Goal: Information Seeking & Learning: Learn about a topic

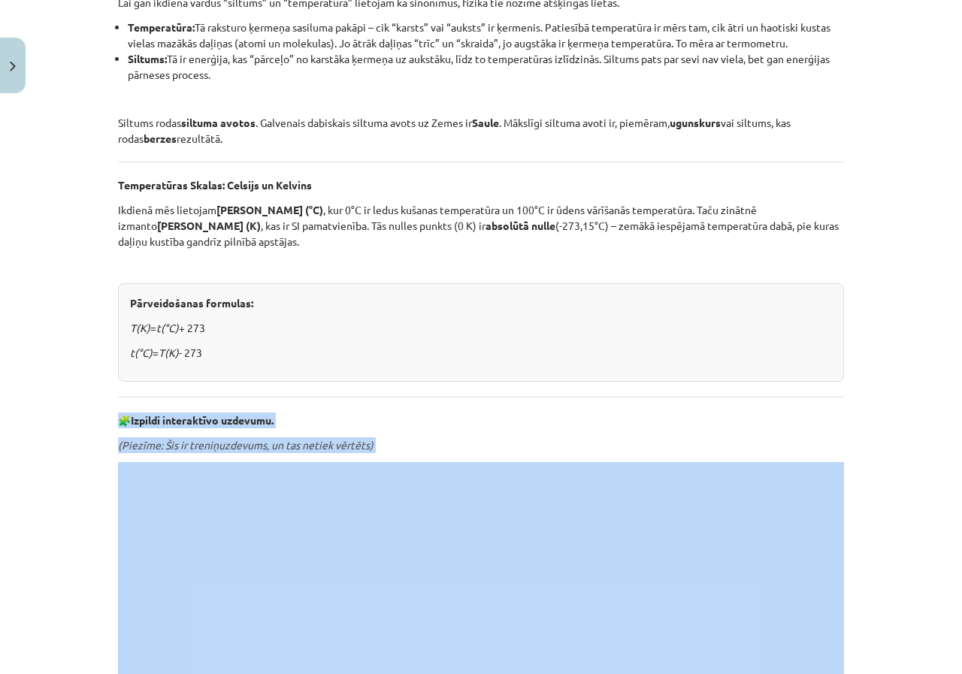
scroll to position [827, 0]
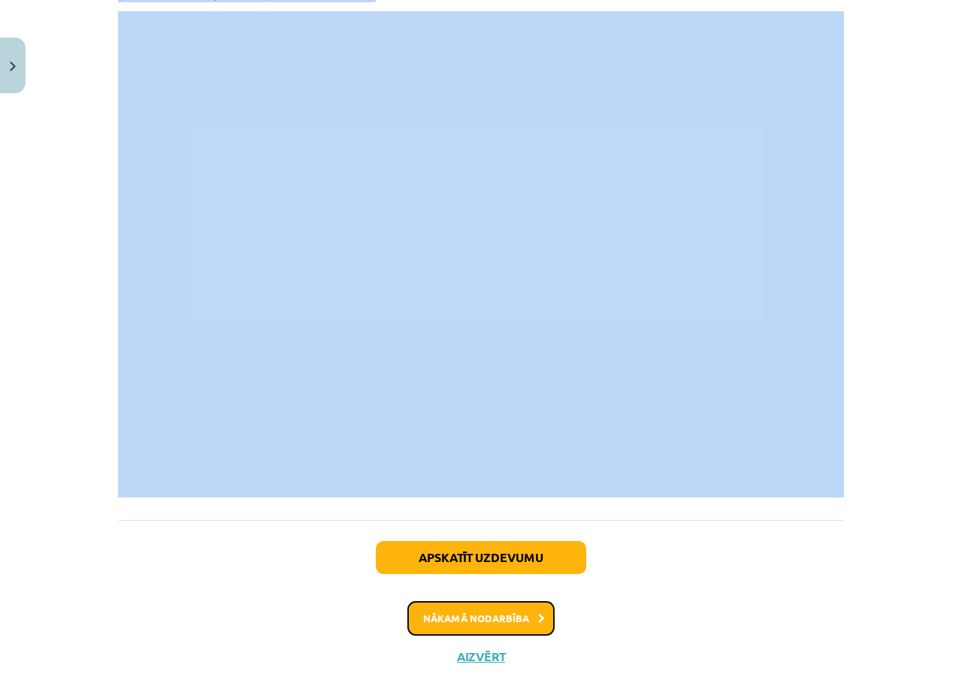
click at [478, 625] on button "Nākamā nodarbība" at bounding box center [480, 618] width 147 height 35
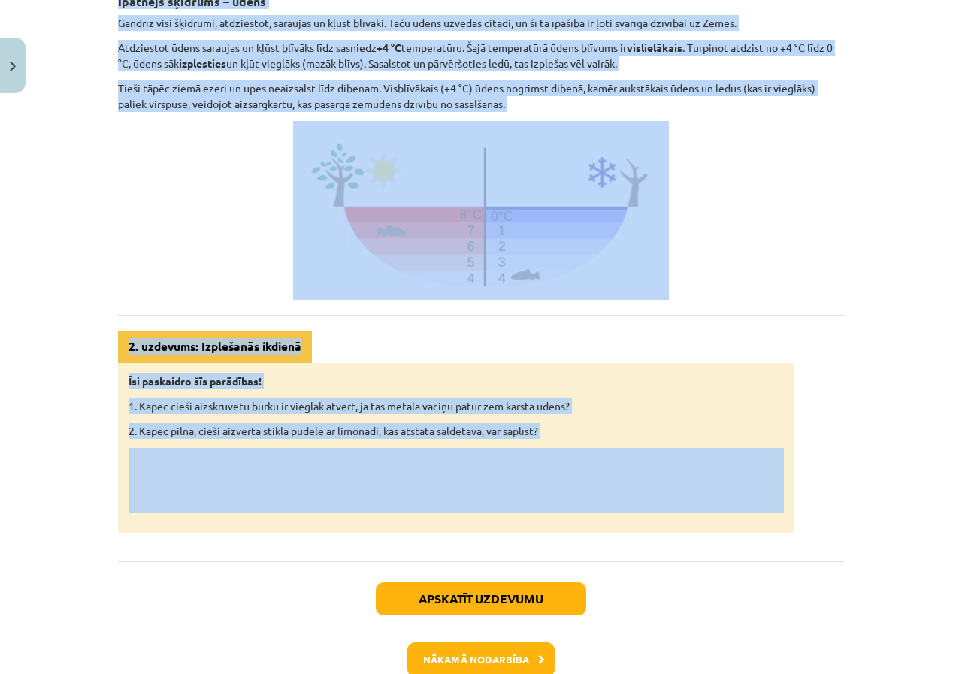
scroll to position [639, 0]
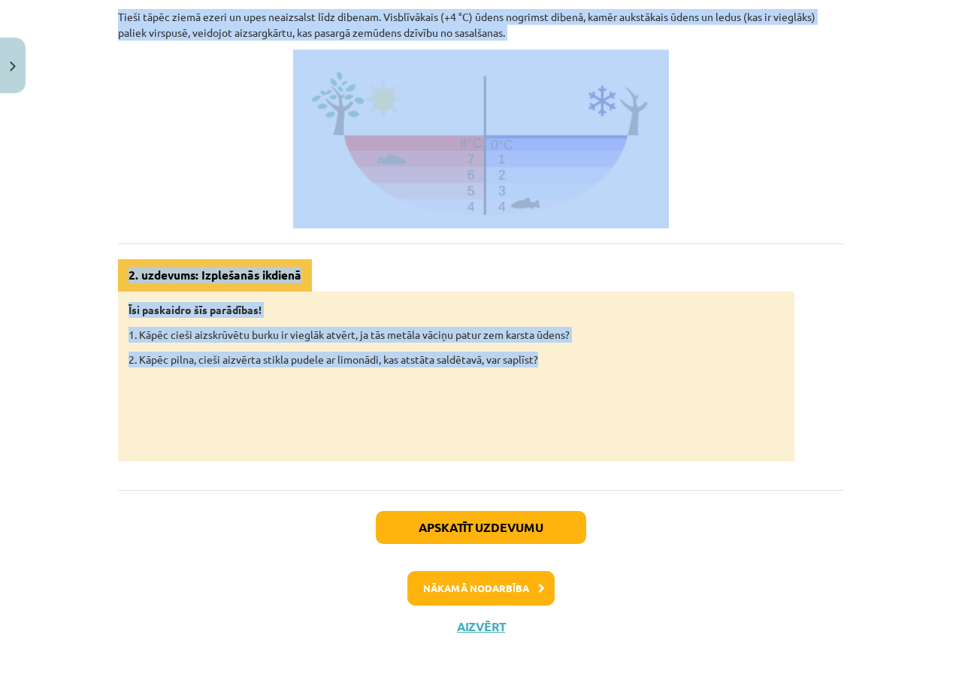
drag, startPoint x: 340, startPoint y: 116, endPoint x: 652, endPoint y: 361, distance: 396.0
click at [652, 361] on div "Siltuma ietekme uz vielu: izplešanās Gandrīz visas vielas, tās sildot, izplešas…" at bounding box center [481, 45] width 726 height 831
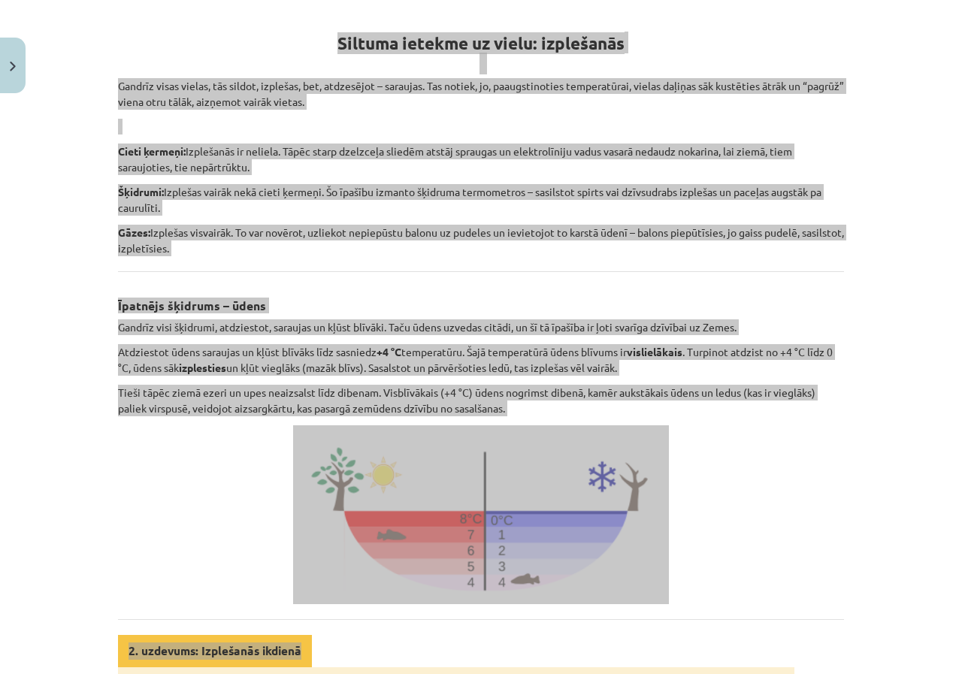
scroll to position [0, 0]
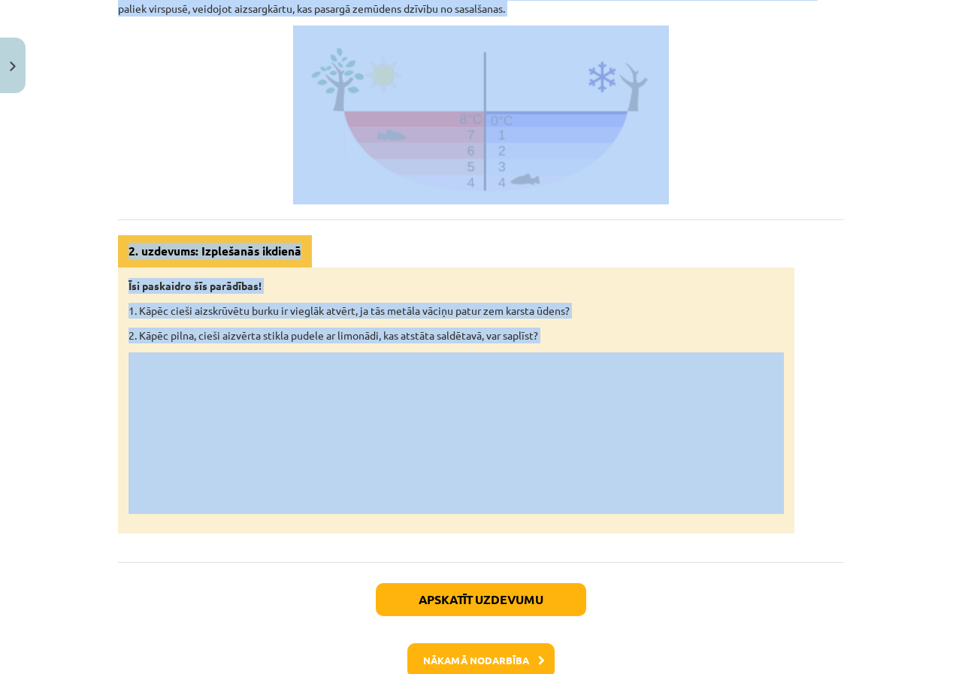
scroll to position [750, 0]
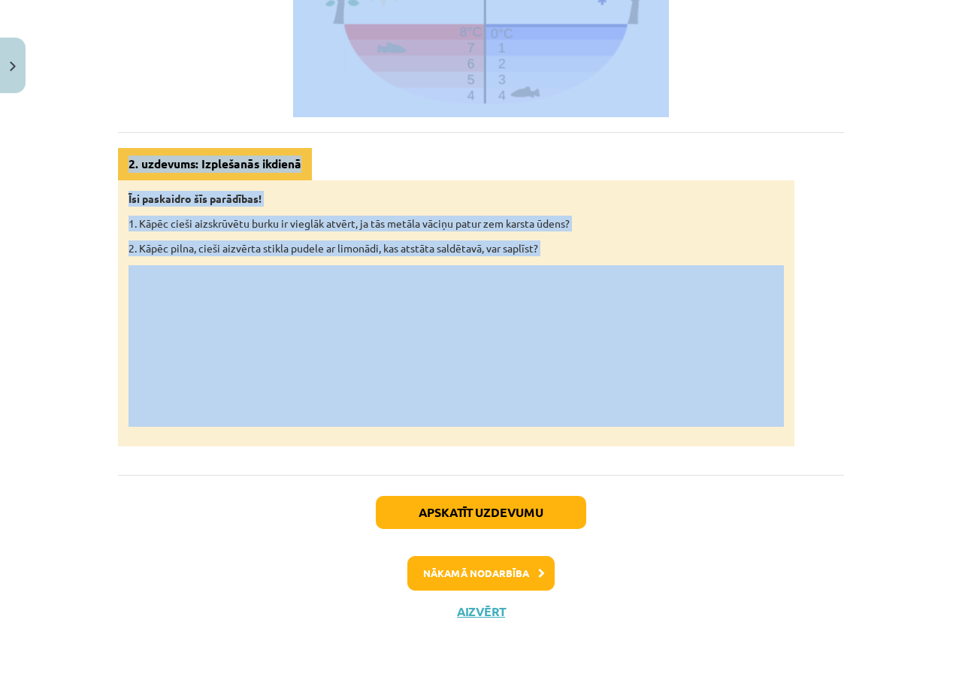
drag, startPoint x: 113, startPoint y: 282, endPoint x: 499, endPoint y: 395, distance: 402.4
drag, startPoint x: 499, startPoint y: 395, endPoint x: 397, endPoint y: 147, distance: 268.2
click at [397, 148] on div "2. uzdevums: Izplešanās ikdienā Īsi paskaidro šīs parādības! 1. Kāpēc cieši aiz…" at bounding box center [456, 297] width 676 height 298
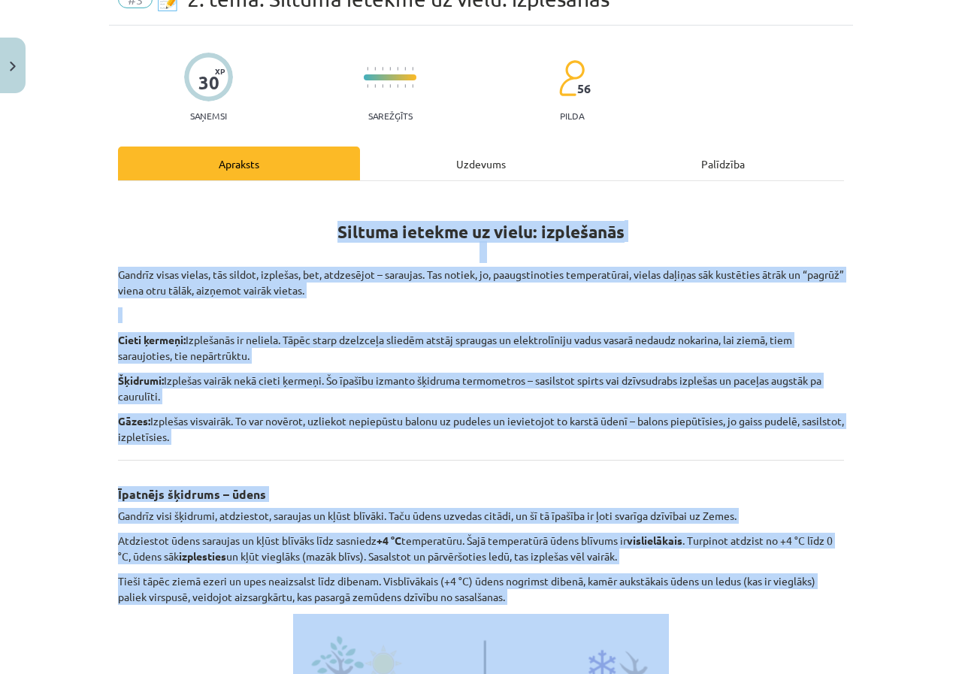
scroll to position [301, 0]
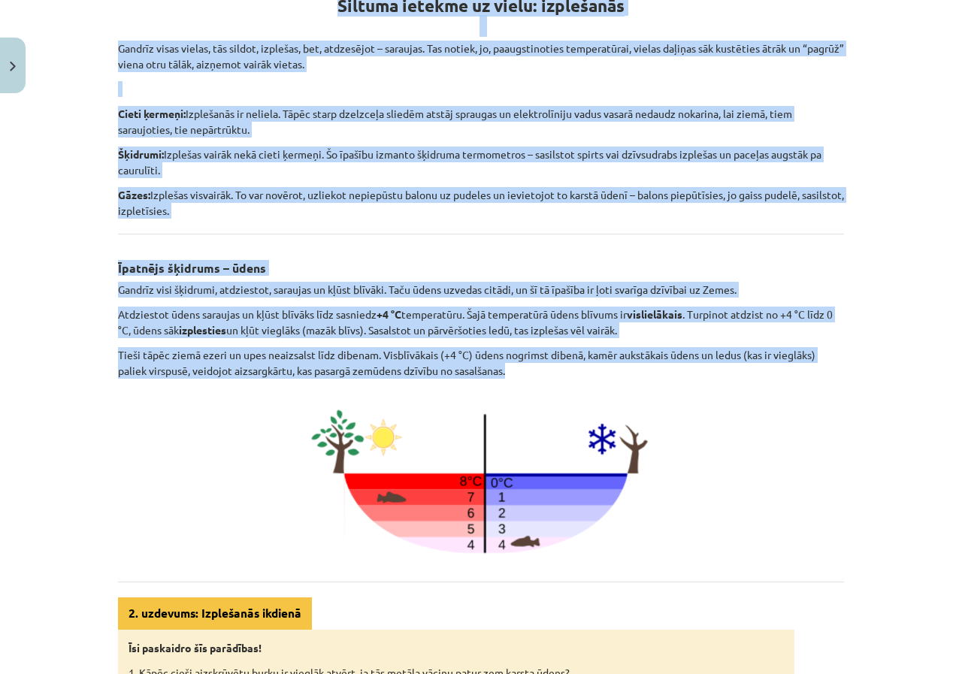
drag, startPoint x: 313, startPoint y: 269, endPoint x: 715, endPoint y: 364, distance: 414.0
click at [715, 364] on div "Siltuma ietekme uz vielu: izplešanās Gandrīz visas vielas, tās sildot, izplešas…" at bounding box center [481, 431] width 726 height 927
copy div "Siltuma ietekme uz vielu: izplešanās Gandrīz visas vielas, tās sildot, izplešas…"
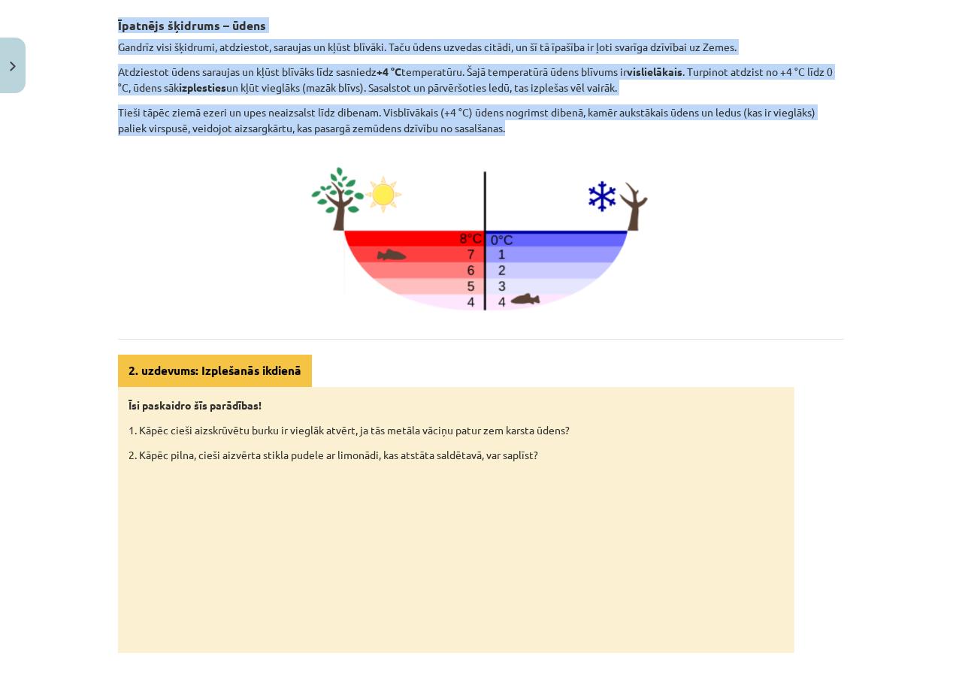
scroll to position [601, 0]
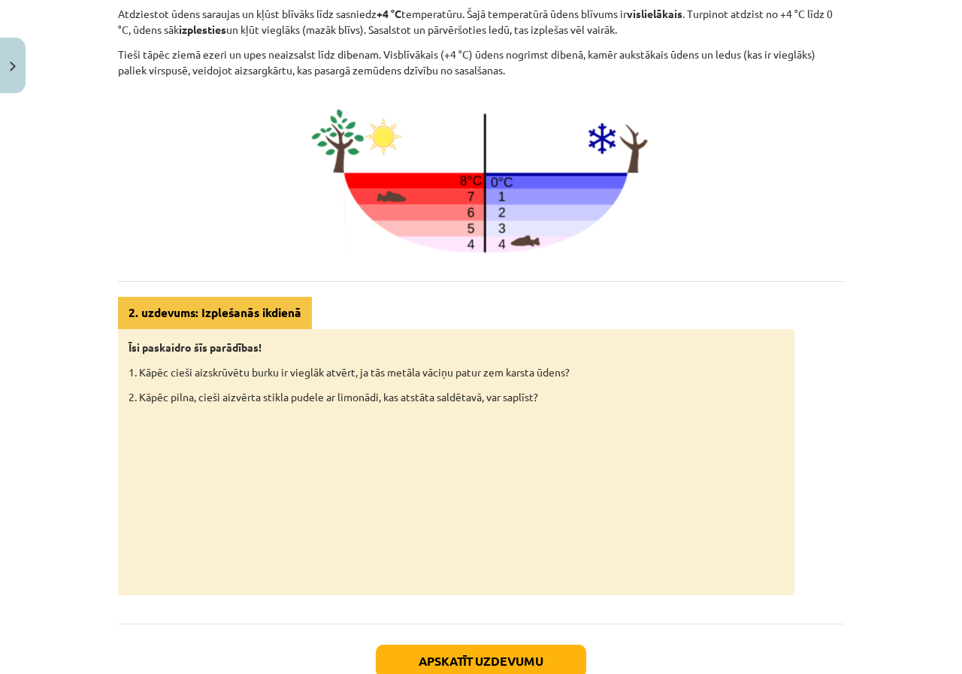
click at [153, 210] on p at bounding box center [481, 176] width 726 height 179
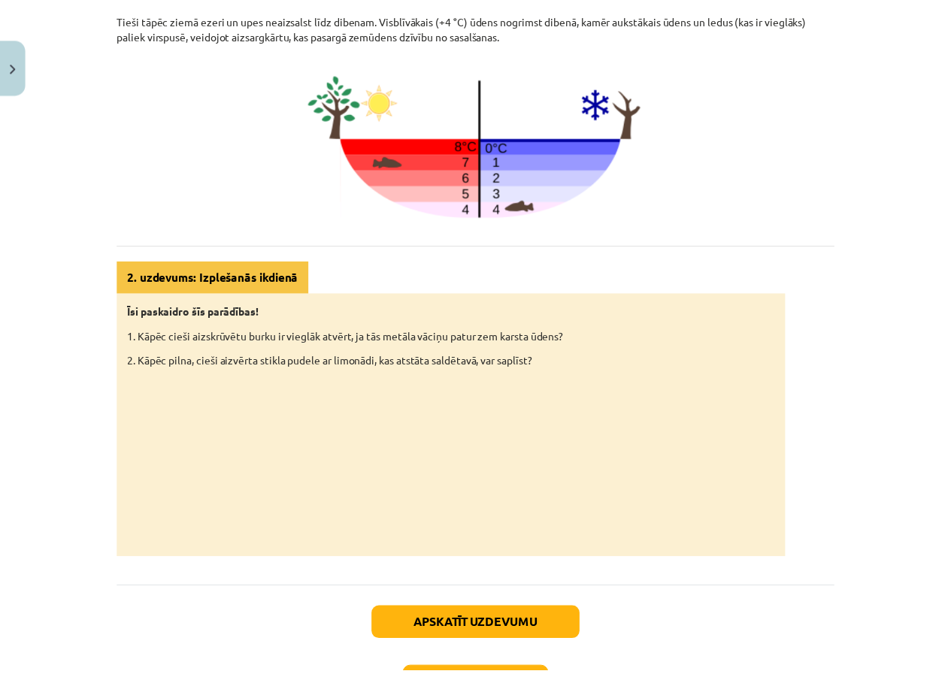
scroll to position [750, 0]
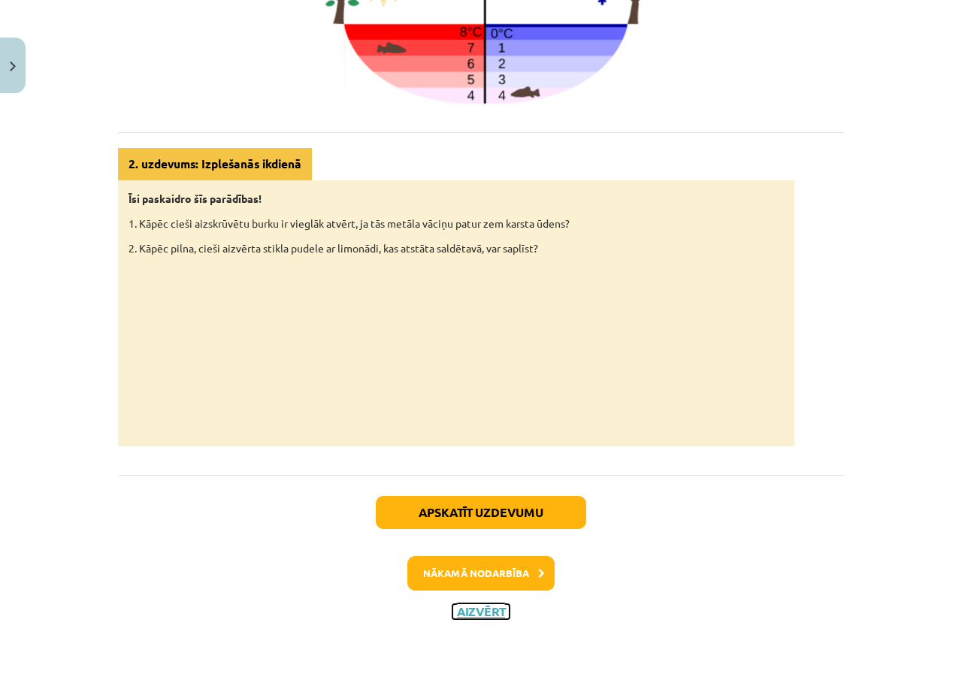
click at [494, 607] on button "Aizvērt" at bounding box center [480, 611] width 57 height 15
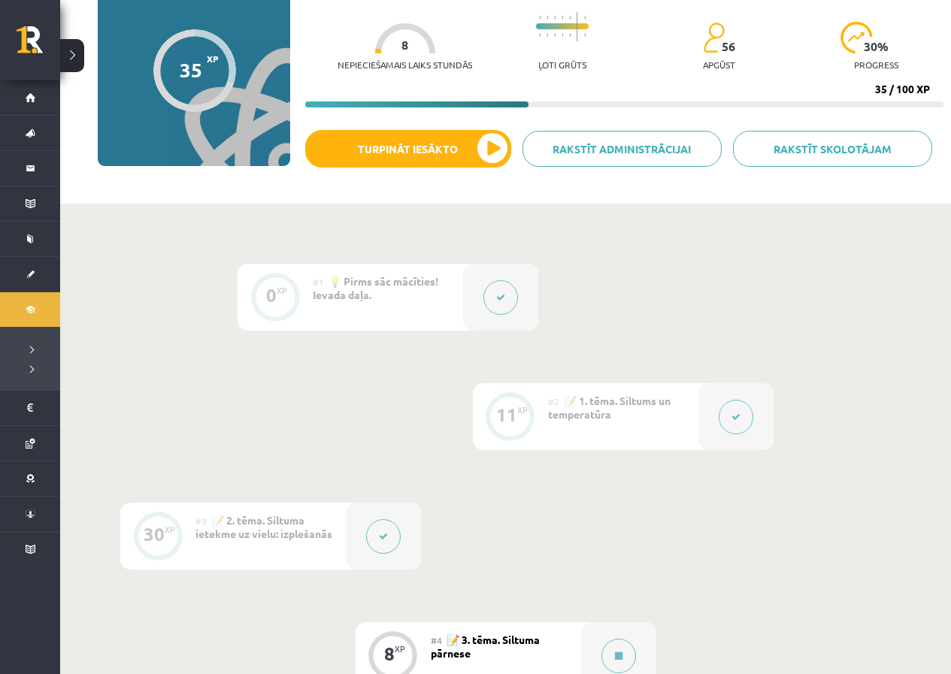
scroll to position [150, 0]
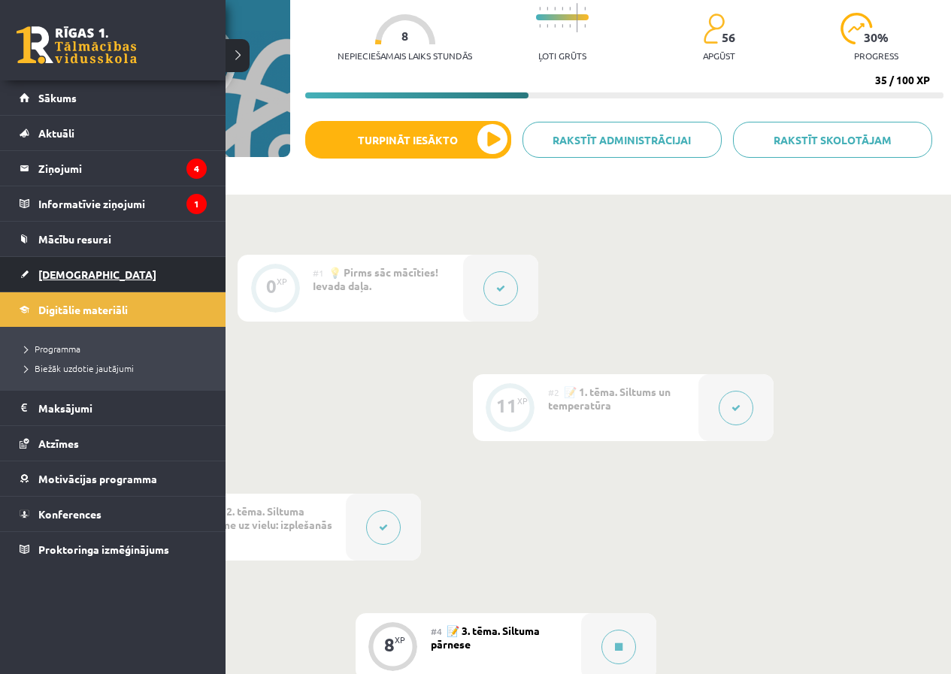
click at [100, 268] on link "[DEMOGRAPHIC_DATA]" at bounding box center [113, 274] width 187 height 35
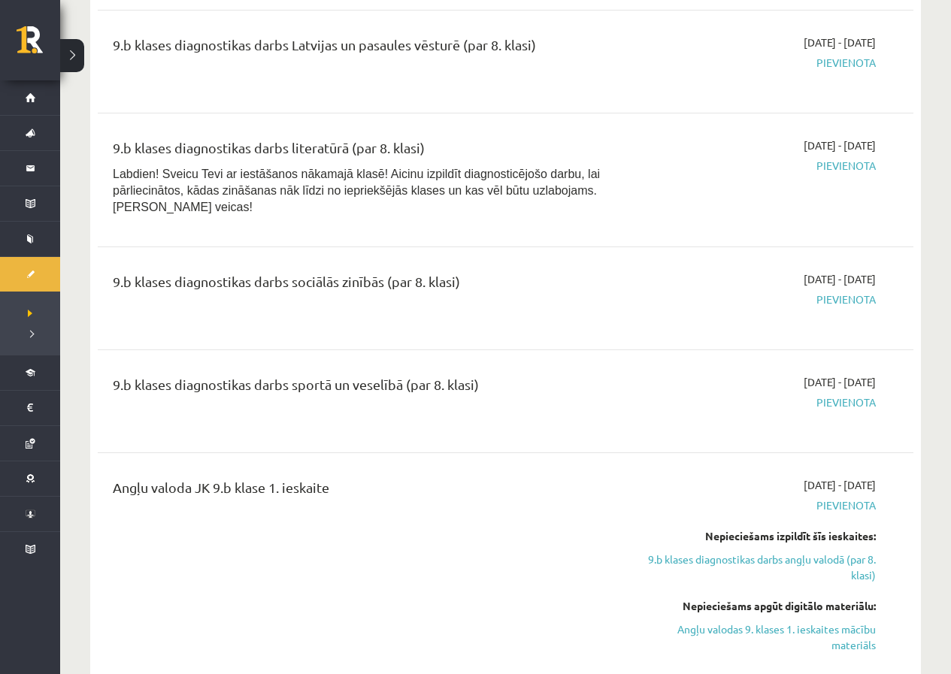
scroll to position [526, 0]
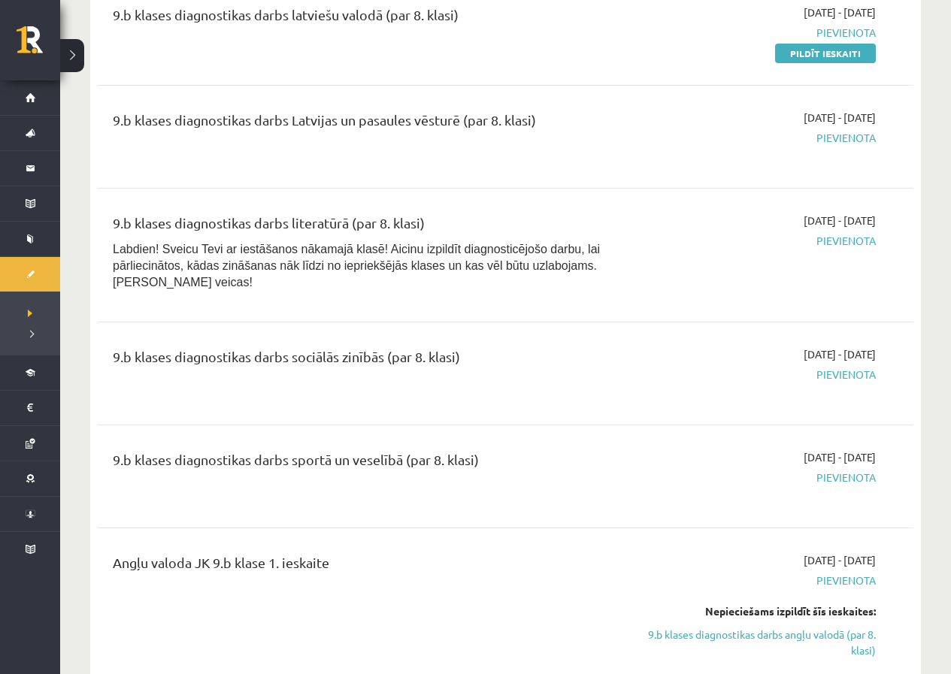
click at [693, 449] on div "2025-09-16 - 2025-09-30 Pievienota" at bounding box center [756, 476] width 262 height 54
click at [598, 434] on div "9.b klases diagnostikas darbs sportā un veselībā (par 8. klasi) 2025-09-16 - 20…" at bounding box center [505, 476] width 815 height 84
click at [138, 449] on div "9.b klases diagnostikas darbs sportā un veselībā (par 8. klasi)" at bounding box center [363, 463] width 501 height 28
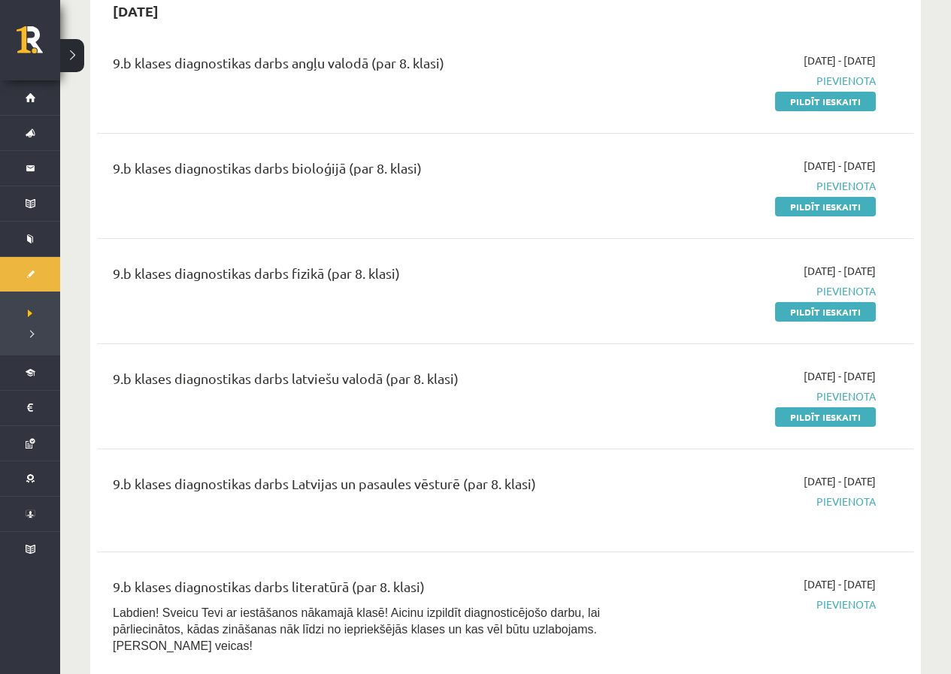
scroll to position [75, 0]
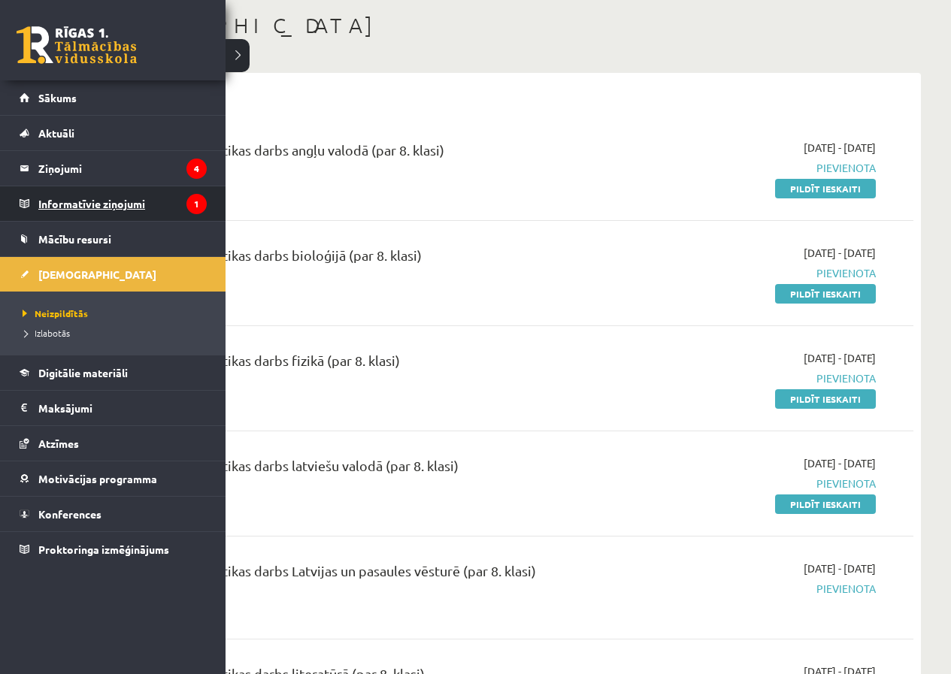
click at [171, 207] on legend "Informatīvie ziņojumi 1" at bounding box center [122, 203] width 168 height 35
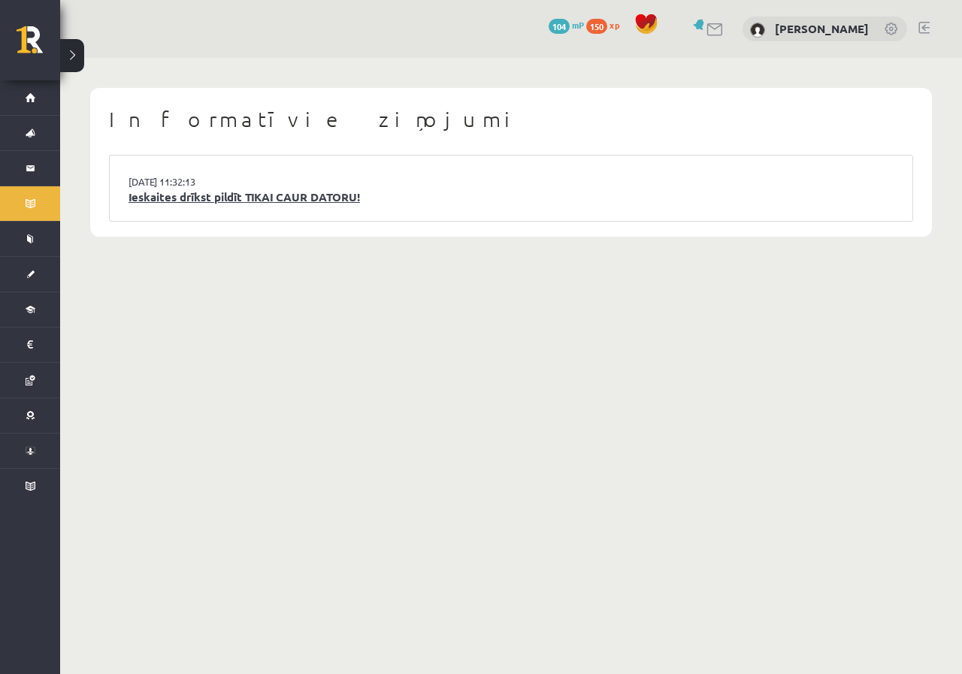
click at [286, 198] on link "Ieskaites drīkst pildīt TIKAI CAUR DATORU!" at bounding box center [511, 197] width 765 height 17
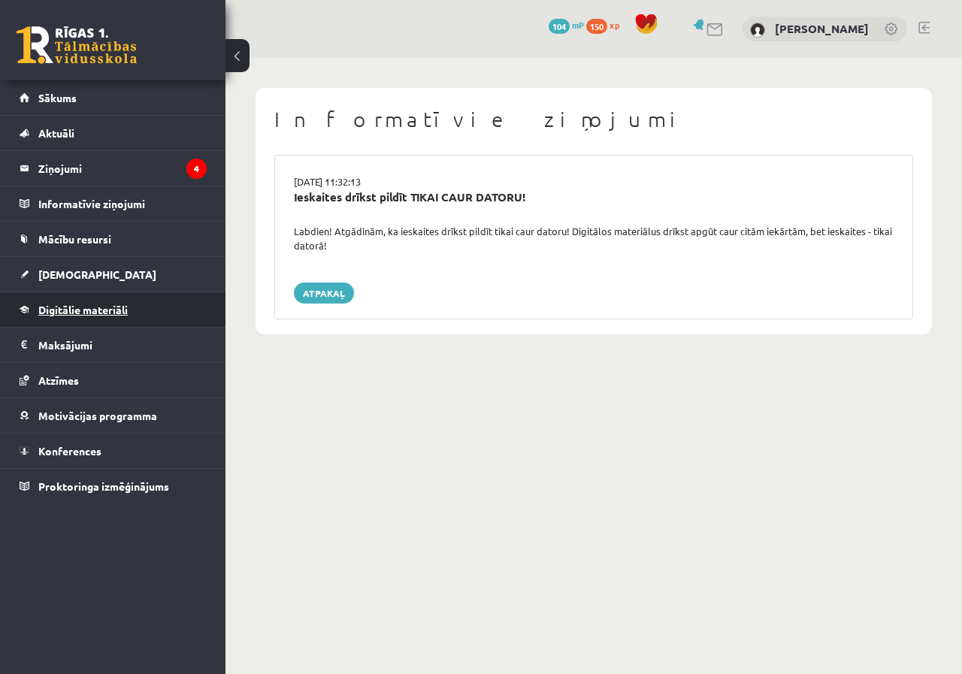
click at [113, 307] on span "Digitālie materiāli" at bounding box center [82, 310] width 89 height 14
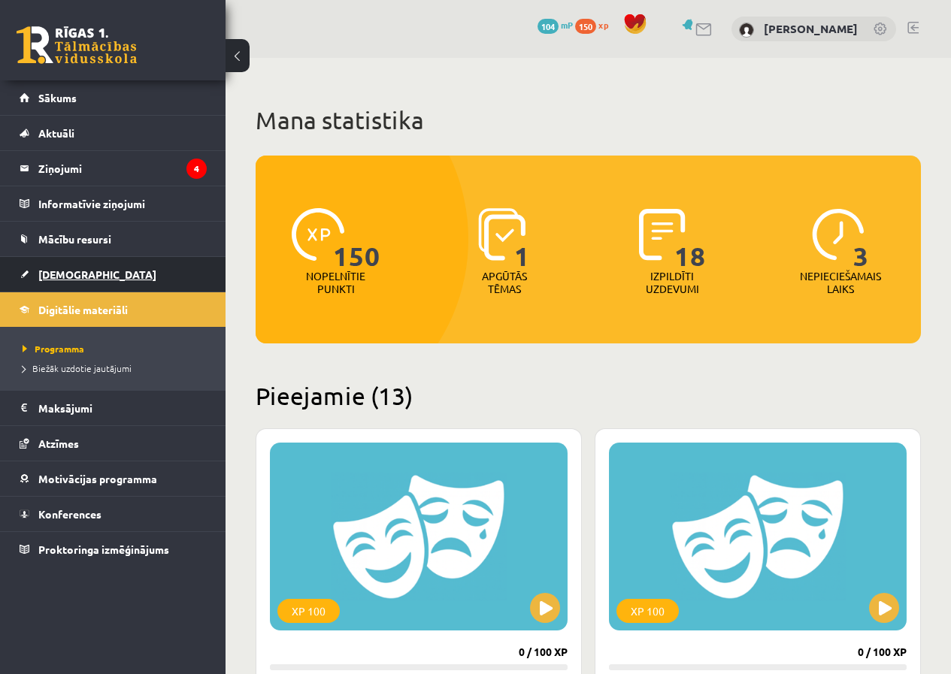
click at [102, 268] on link "[DEMOGRAPHIC_DATA]" at bounding box center [113, 274] width 187 height 35
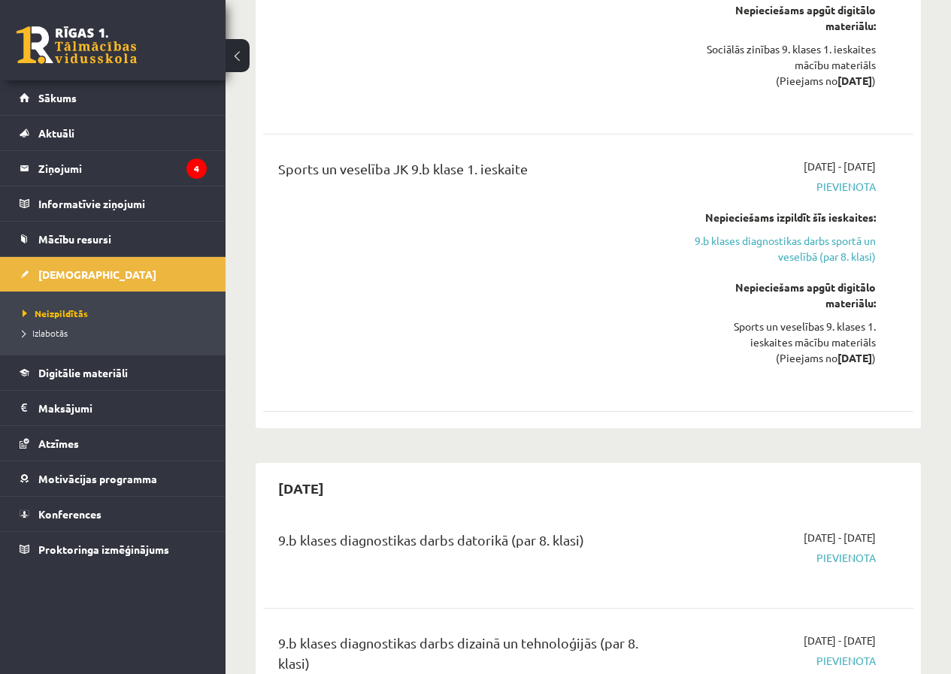
scroll to position [3231, 0]
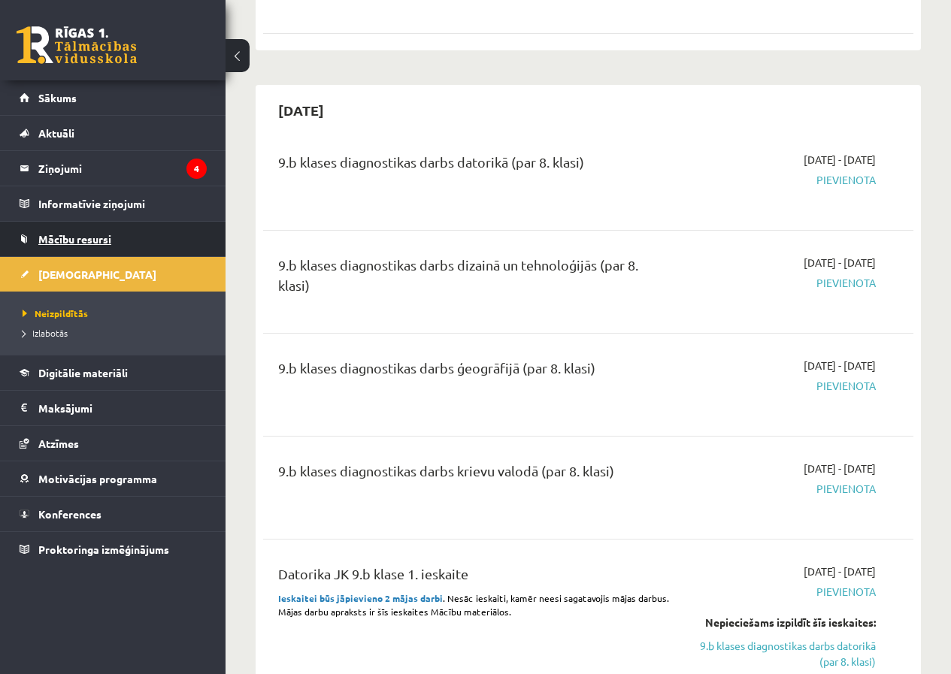
click at [119, 231] on link "Mācību resursi" at bounding box center [113, 239] width 187 height 35
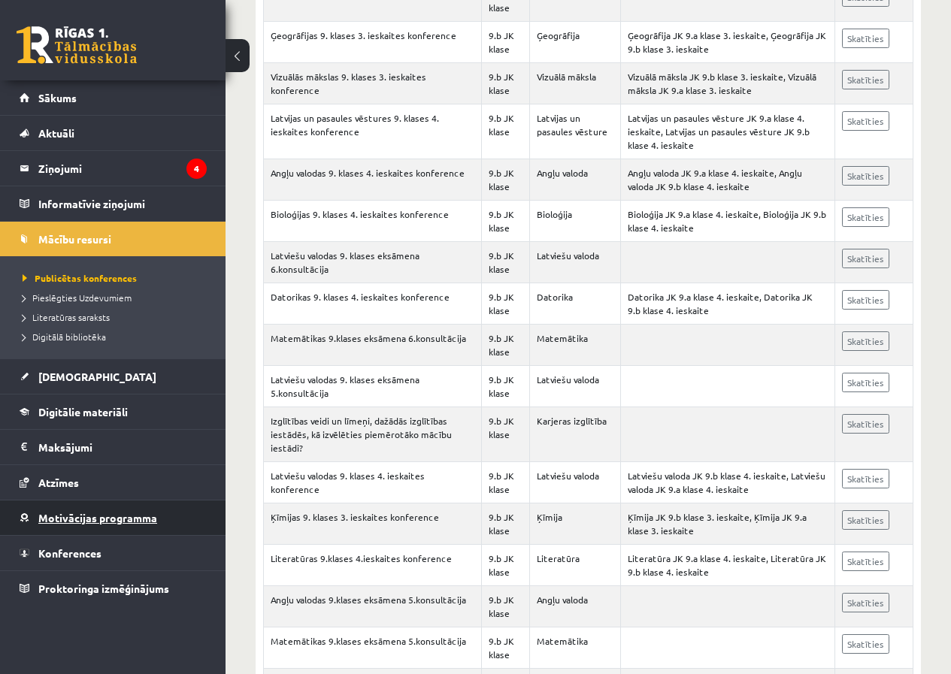
scroll to position [1578, 0]
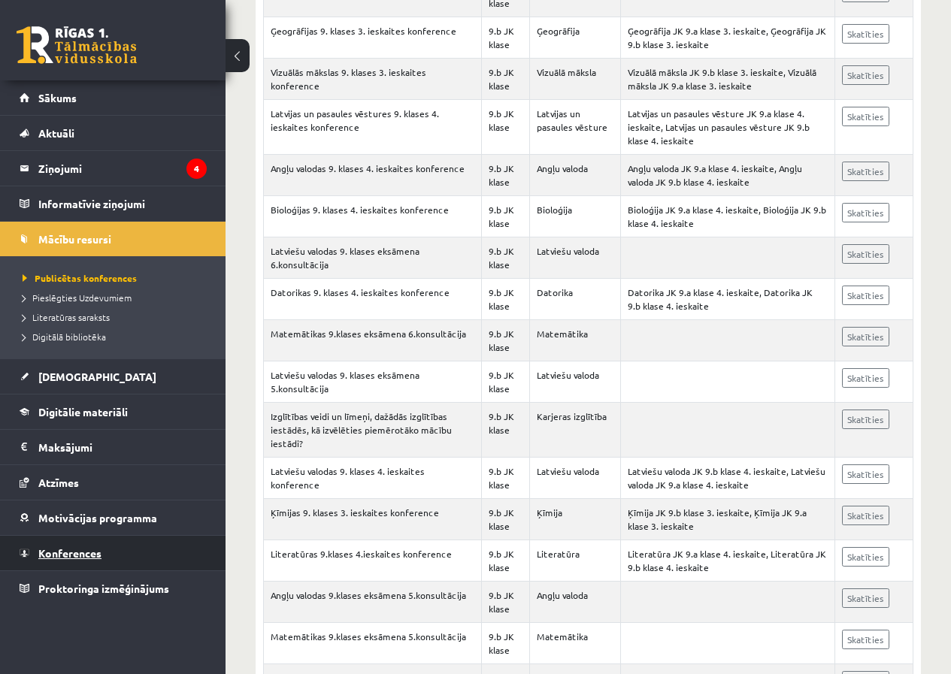
click at [95, 558] on span "Konferences" at bounding box center [69, 553] width 63 height 14
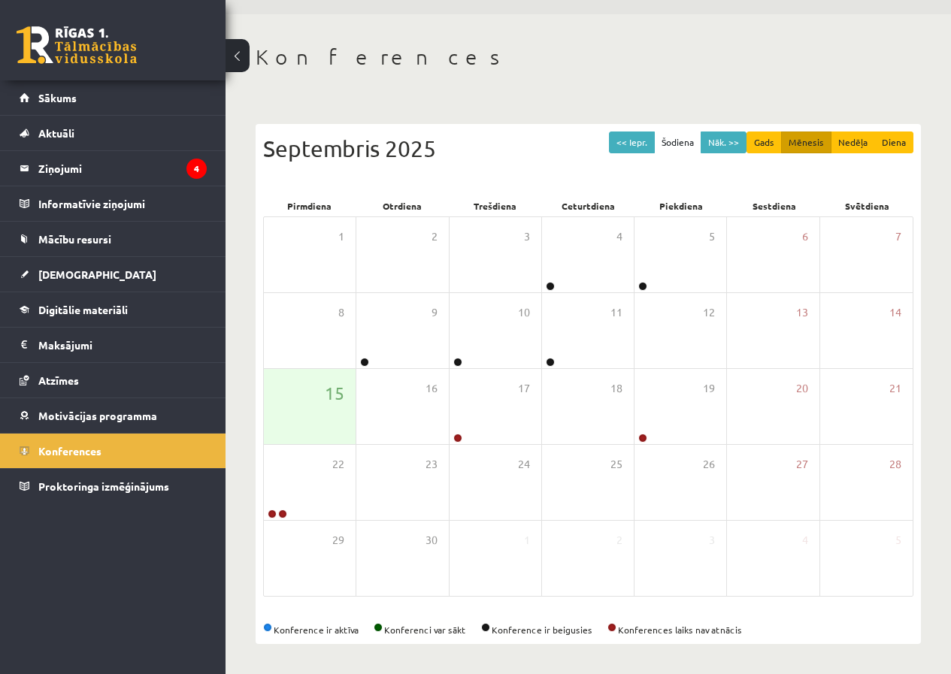
scroll to position [44, 0]
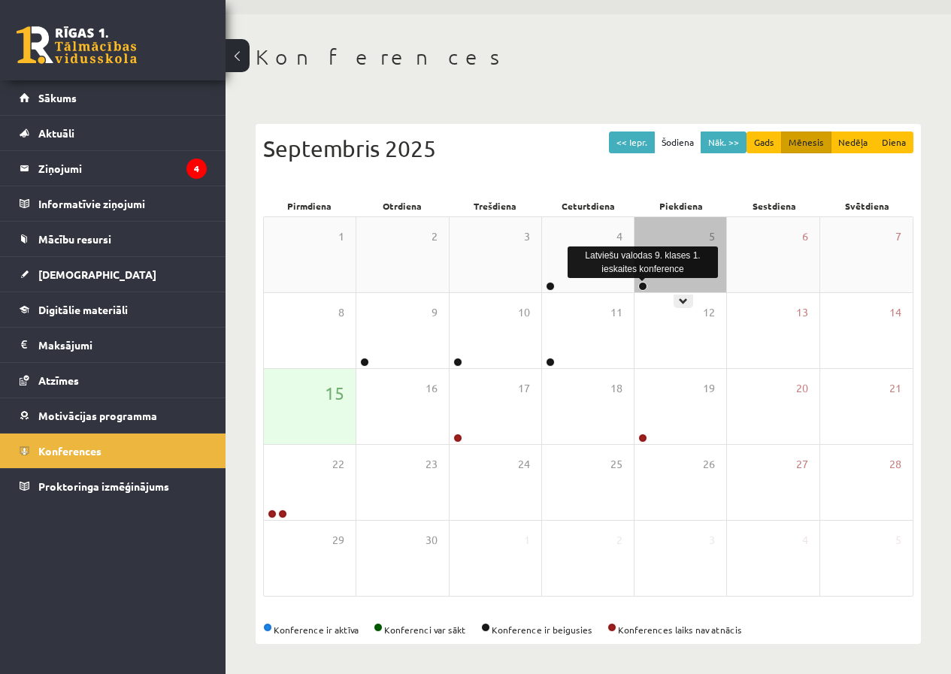
click at [645, 283] on link at bounding box center [642, 286] width 9 height 9
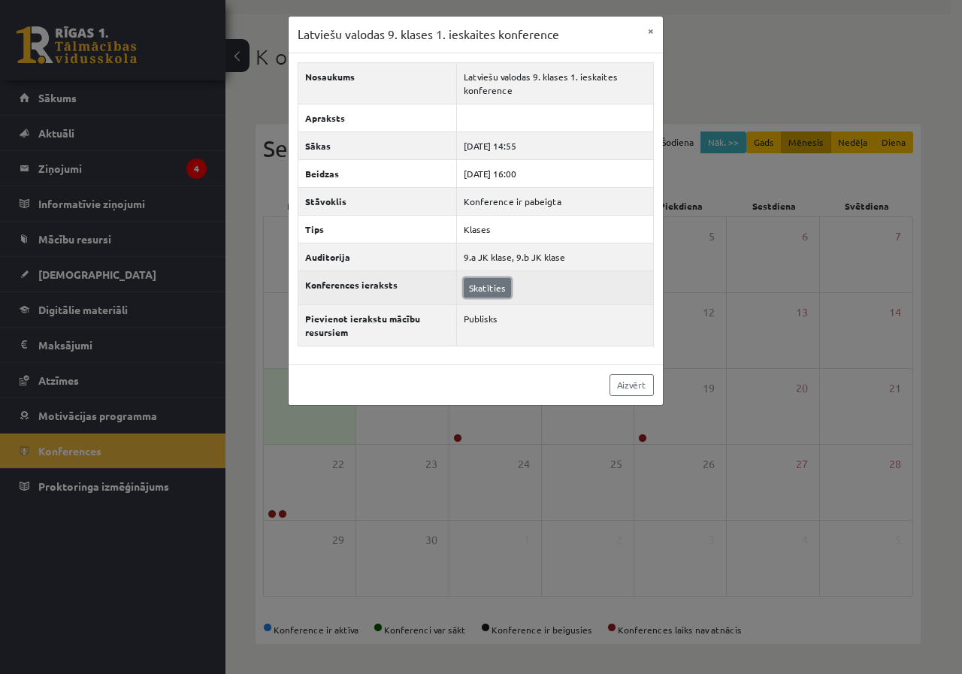
click at [494, 288] on link "Skatīties" at bounding box center [487, 288] width 47 height 20
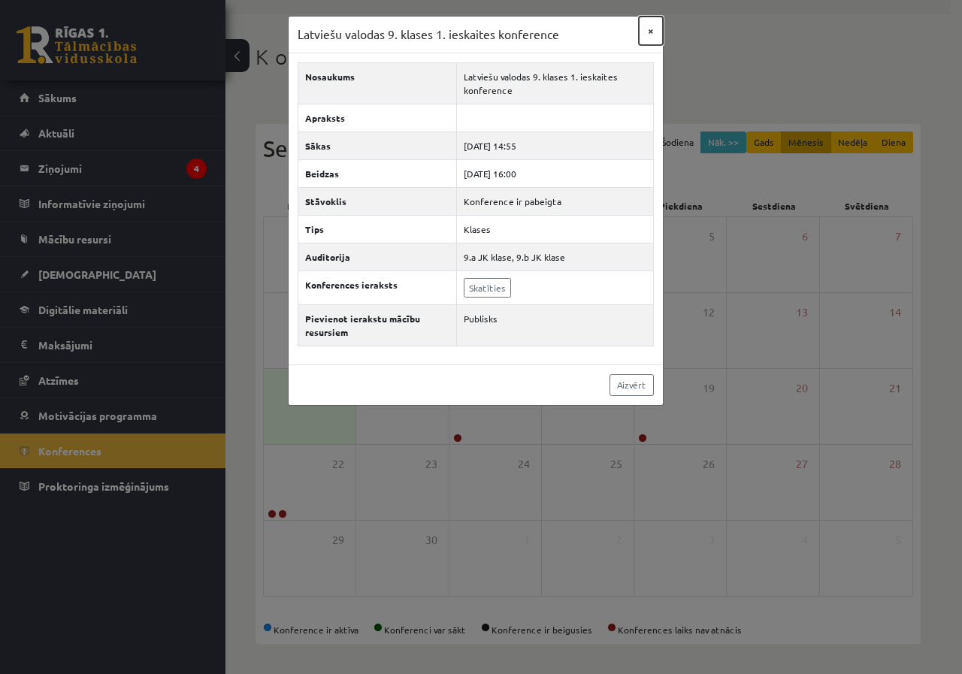
click at [657, 28] on button "×" at bounding box center [651, 31] width 24 height 29
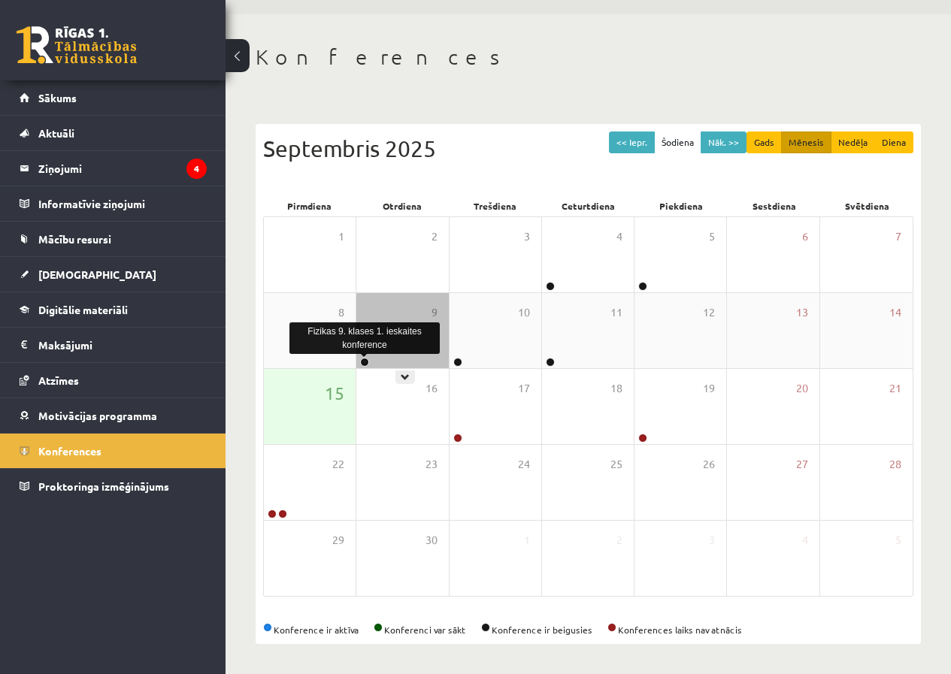
click at [366, 365] on link at bounding box center [364, 362] width 9 height 9
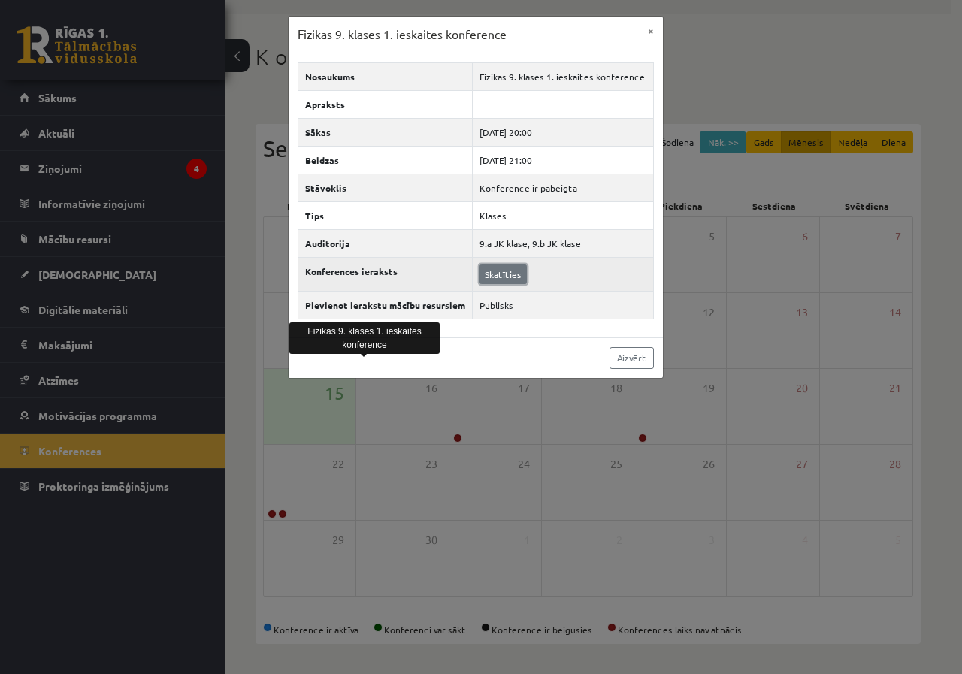
click at [507, 276] on link "Skatīties" at bounding box center [502, 275] width 47 height 20
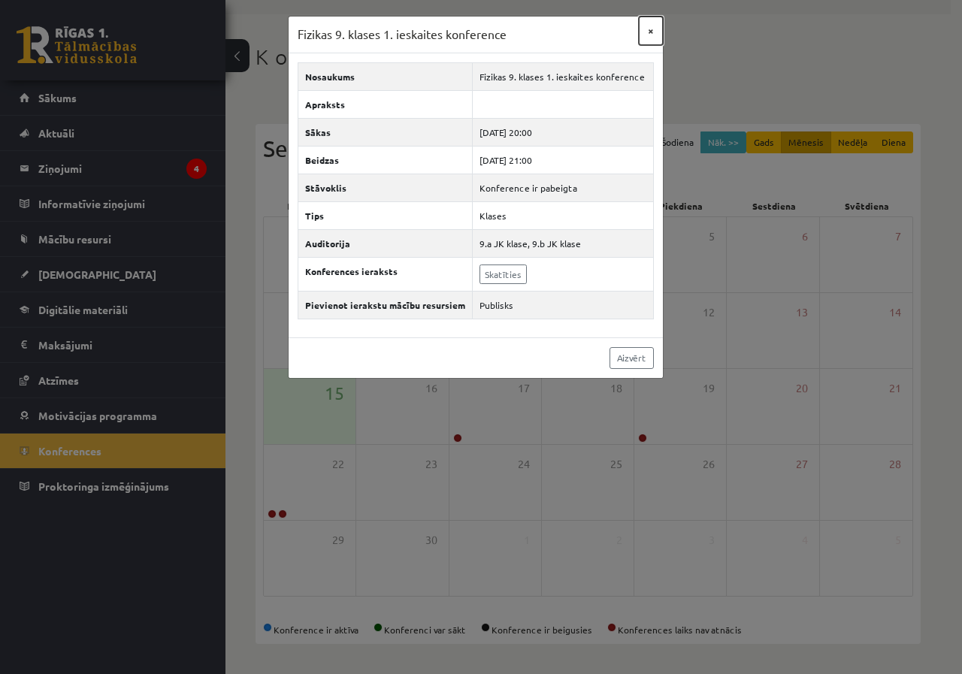
click at [651, 29] on button "×" at bounding box center [651, 31] width 24 height 29
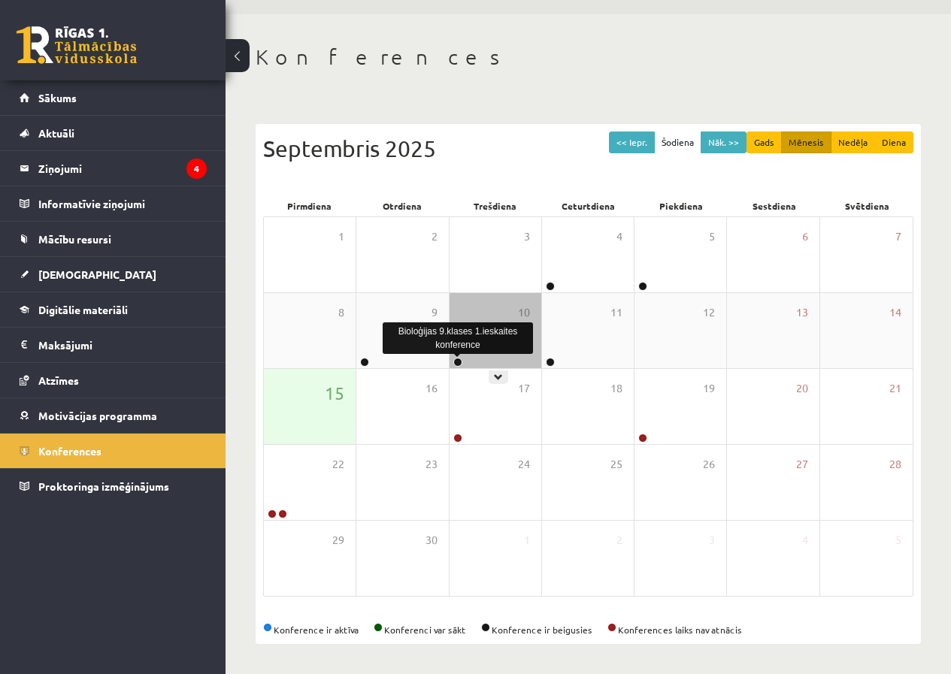
click at [460, 359] on link at bounding box center [457, 362] width 9 height 9
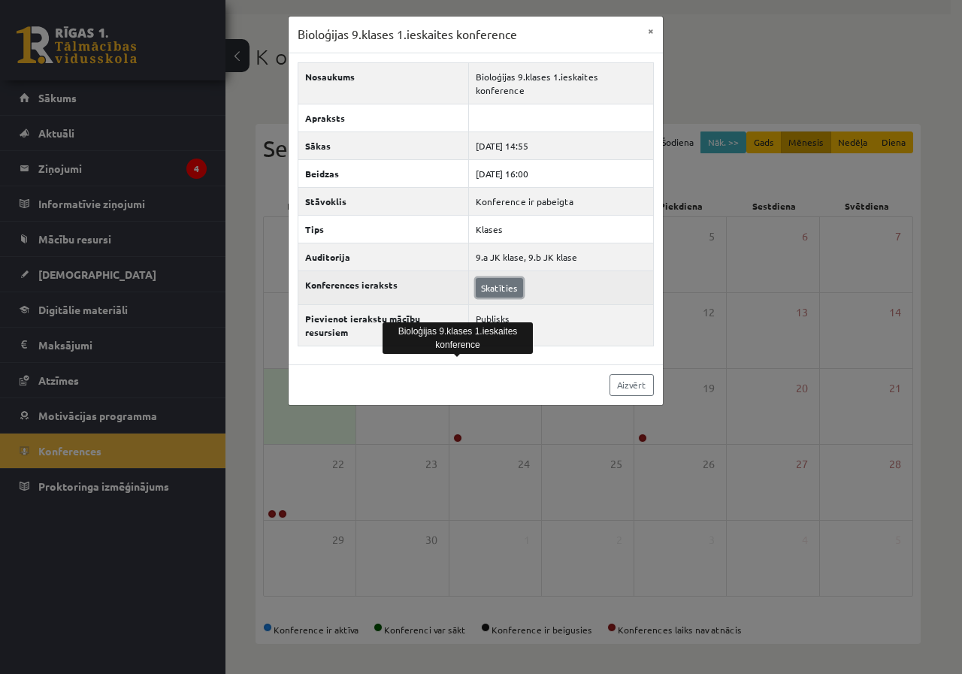
click at [484, 278] on link "Skatīties" at bounding box center [499, 288] width 47 height 20
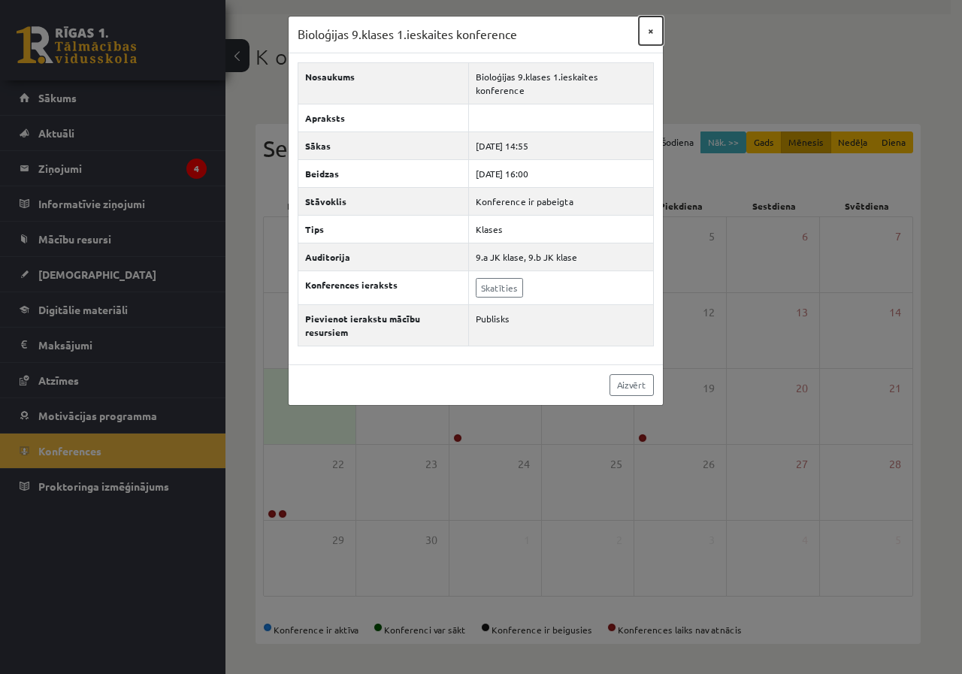
click at [649, 32] on button "×" at bounding box center [651, 31] width 24 height 29
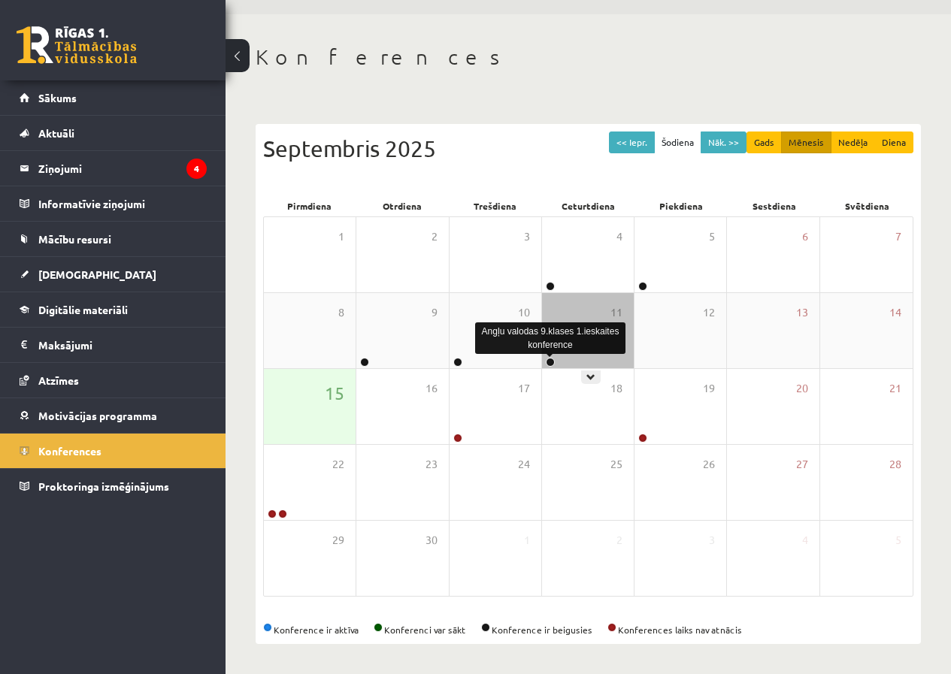
click at [550, 359] on link at bounding box center [550, 362] width 9 height 9
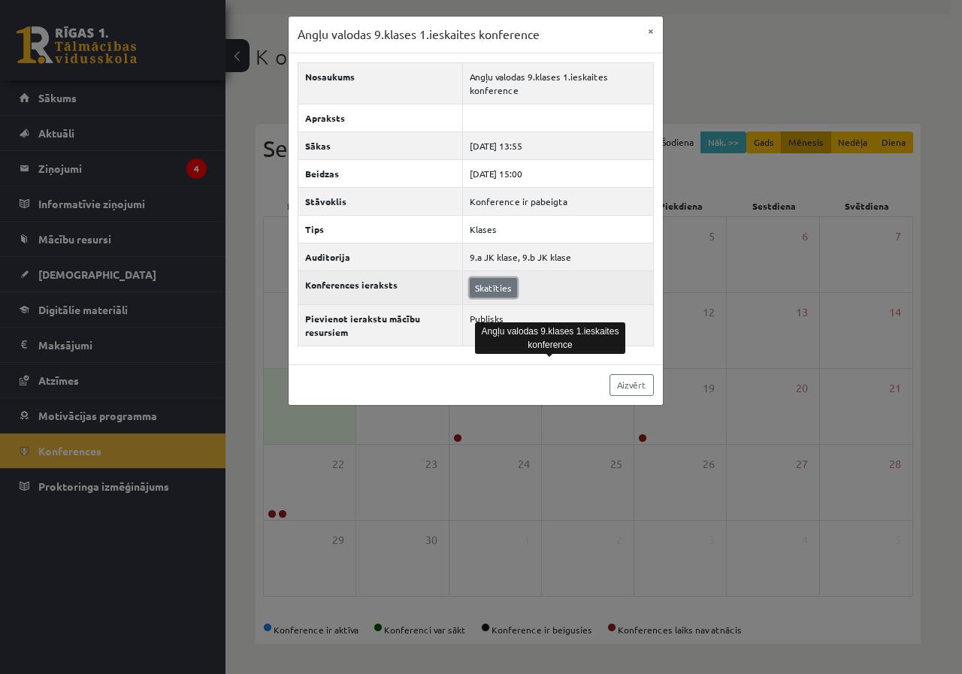
click at [497, 292] on link "Skatīties" at bounding box center [493, 288] width 47 height 20
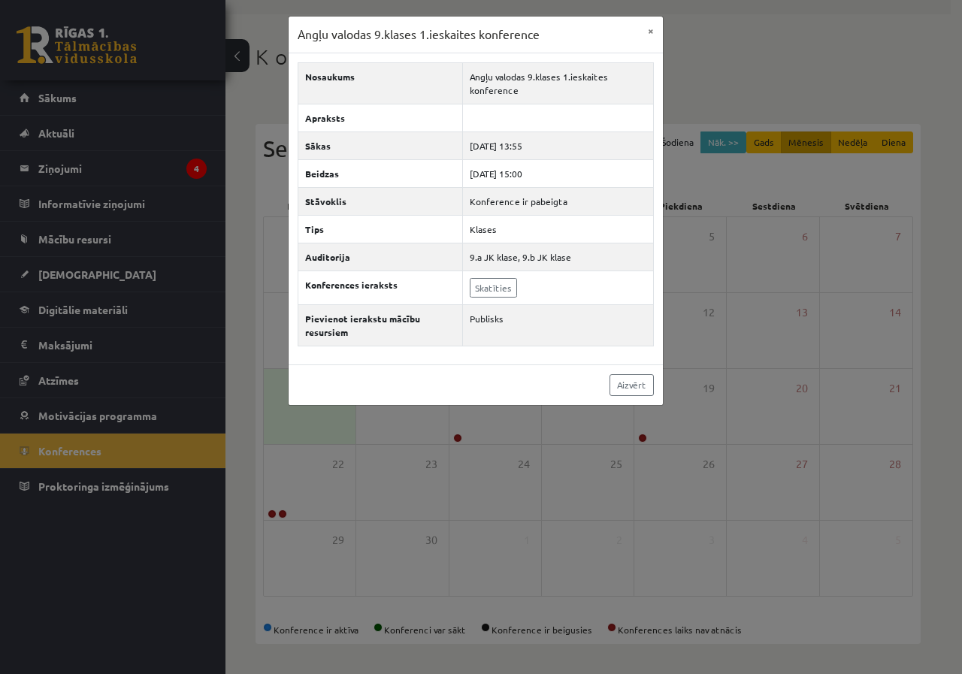
click at [704, 231] on div "Angļu valodas 9.klases 1.ieskaites konference × Nosaukums Angļu valodas 9.klase…" at bounding box center [481, 337] width 962 height 674
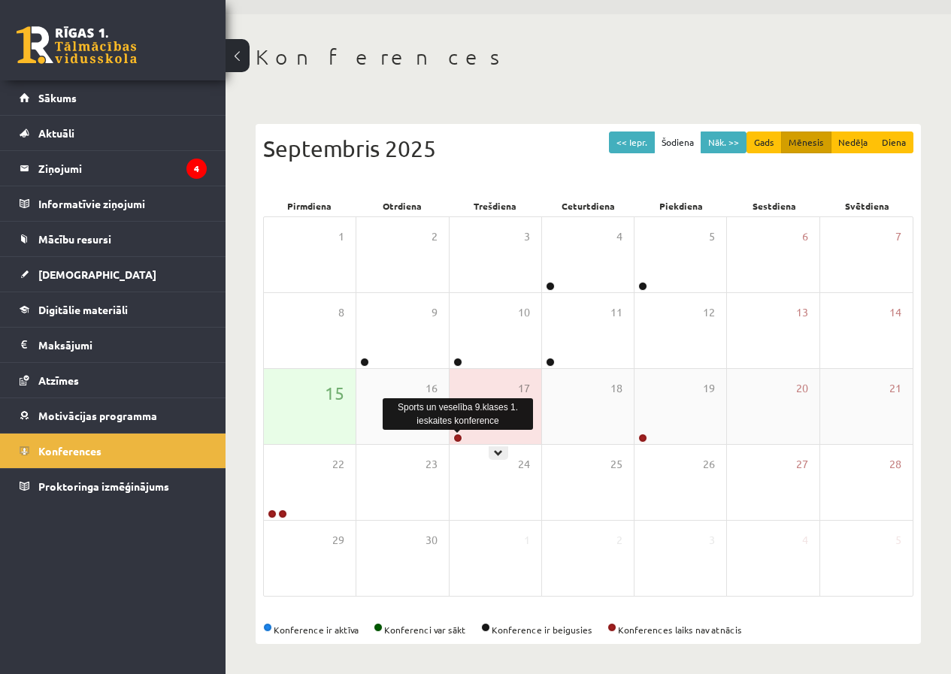
click at [457, 438] on link at bounding box center [457, 438] width 9 height 9
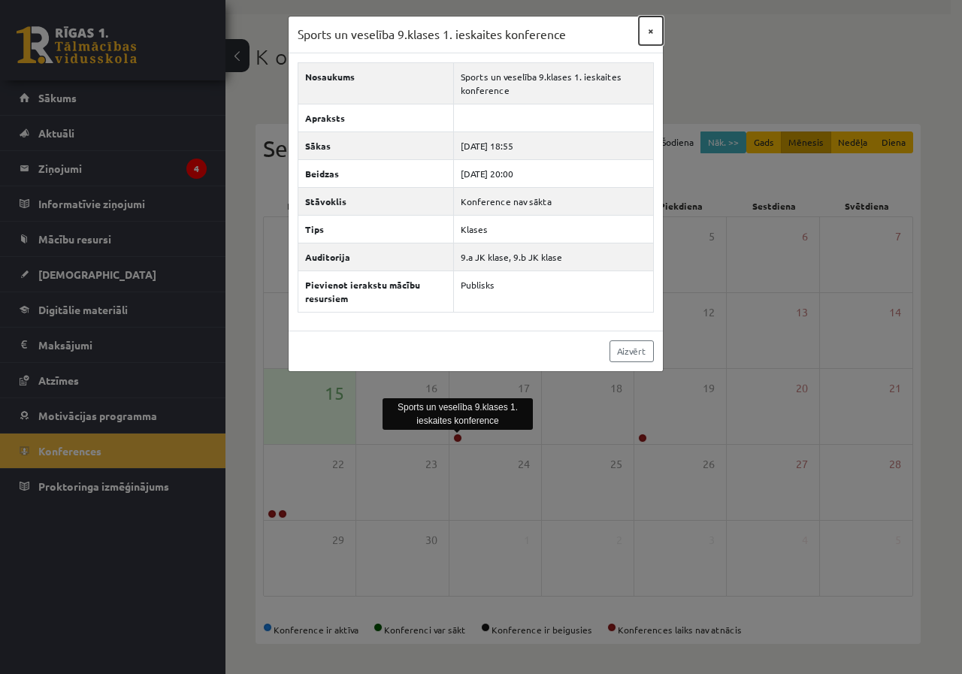
click at [652, 24] on button "×" at bounding box center [651, 31] width 24 height 29
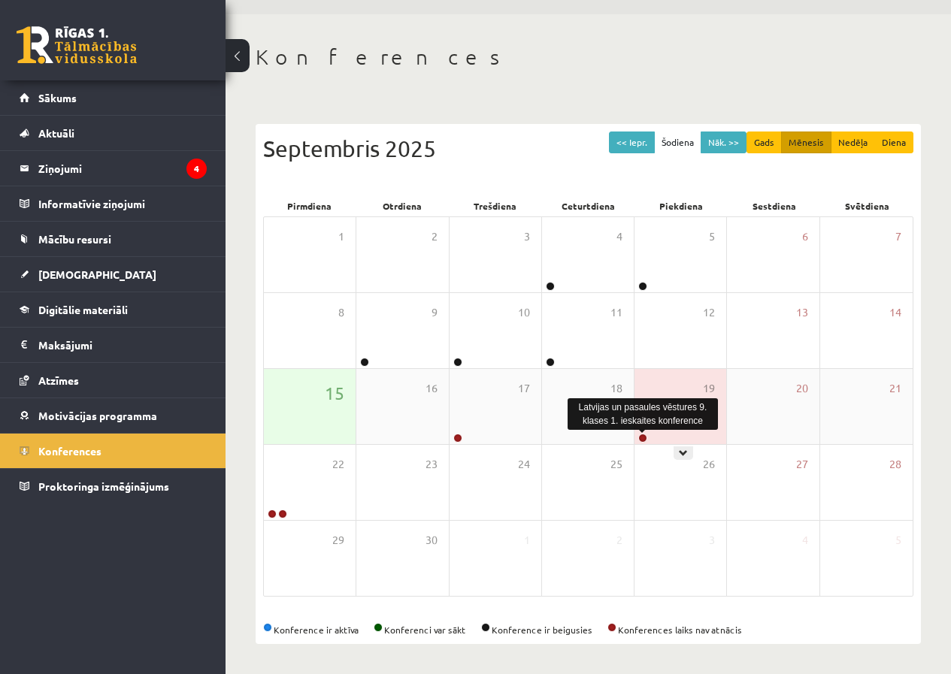
click at [645, 434] on link at bounding box center [642, 438] width 9 height 9
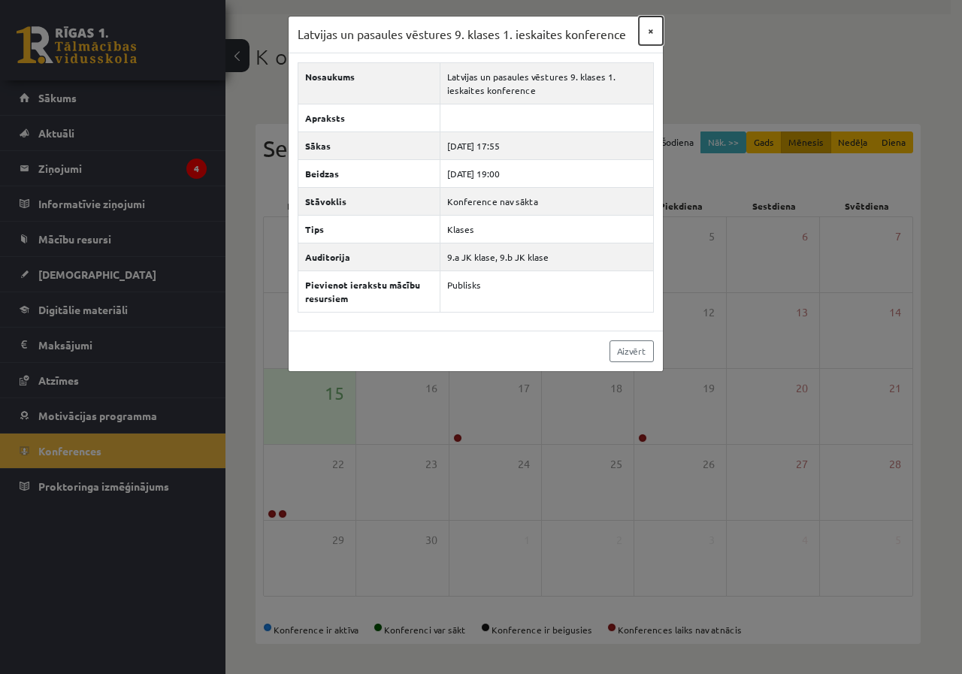
click at [643, 29] on button "×" at bounding box center [651, 31] width 24 height 29
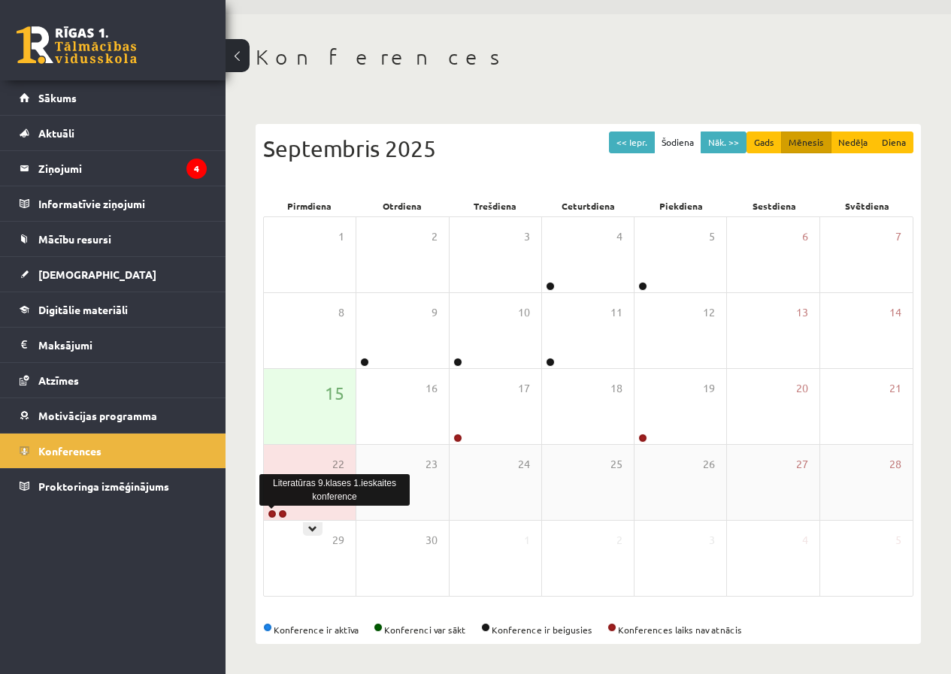
click at [270, 511] on link at bounding box center [272, 514] width 9 height 9
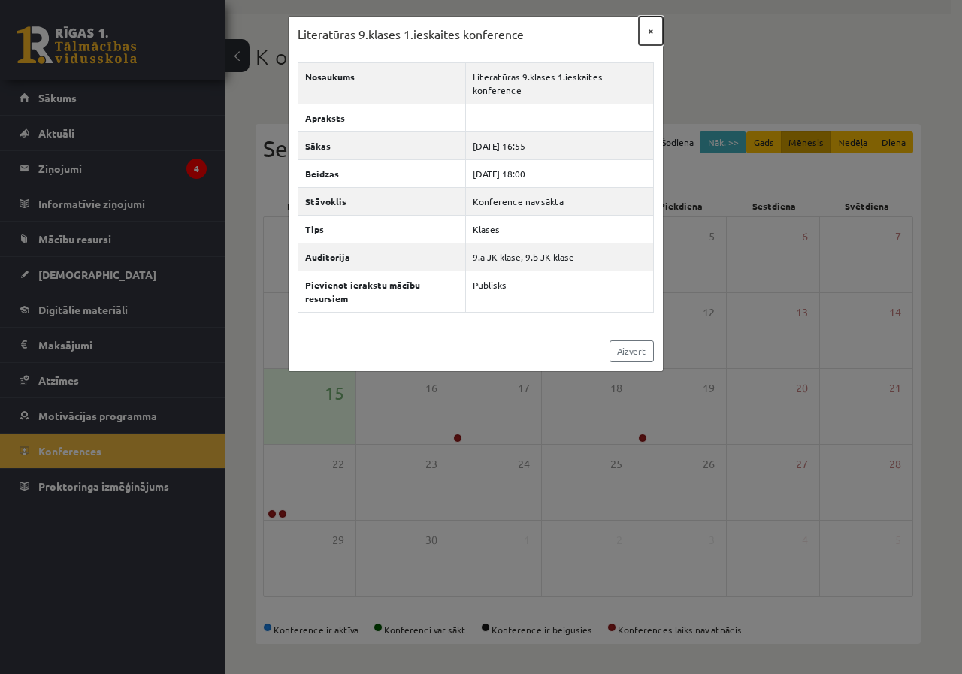
click at [649, 34] on button "×" at bounding box center [651, 31] width 24 height 29
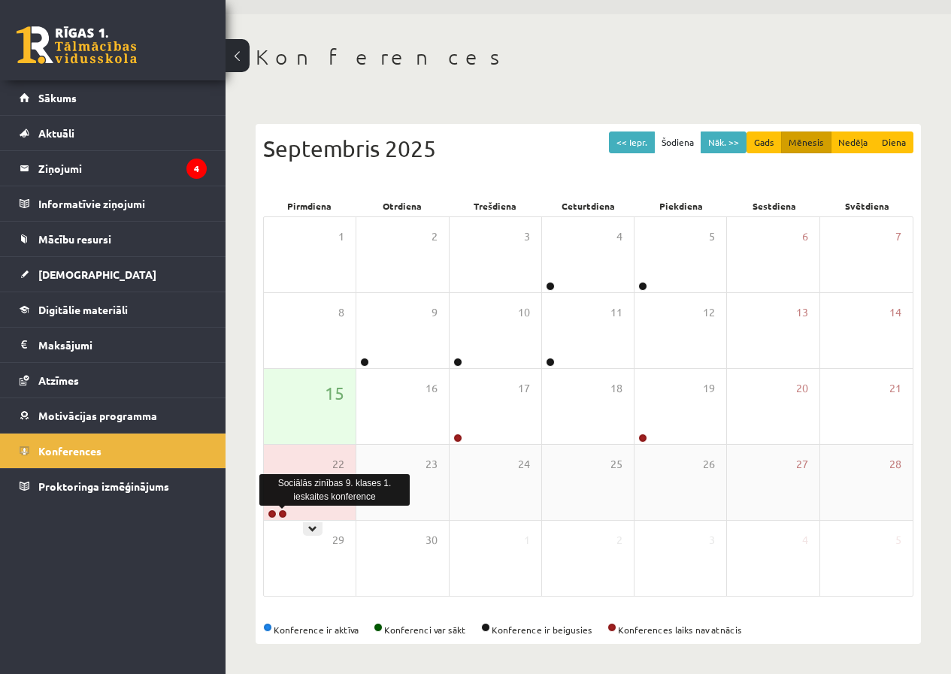
click at [283, 516] on link at bounding box center [282, 514] width 9 height 9
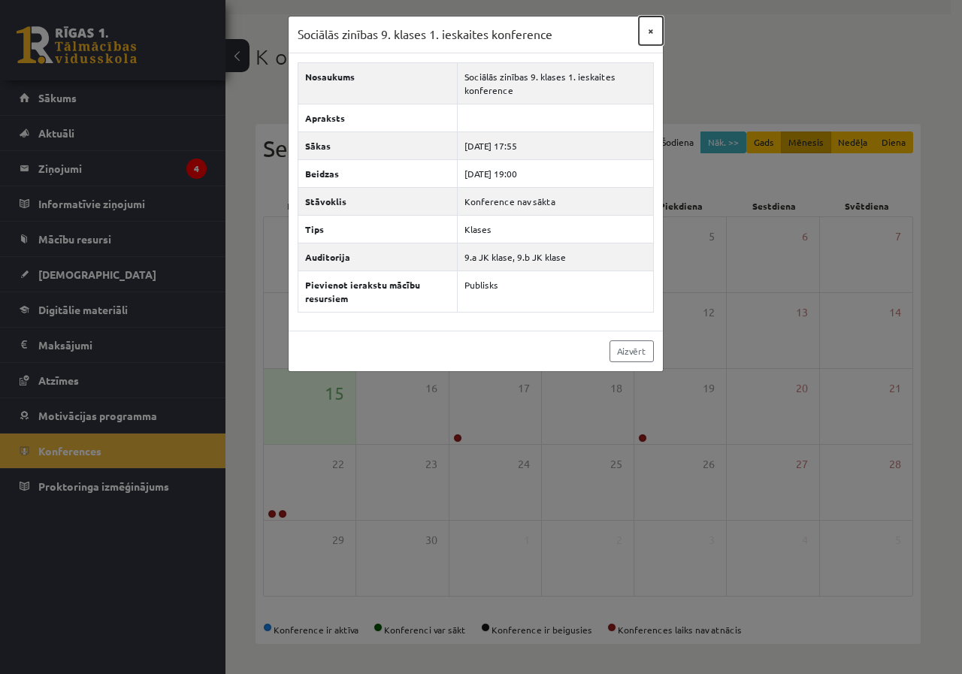
click at [649, 33] on button "×" at bounding box center [651, 31] width 24 height 29
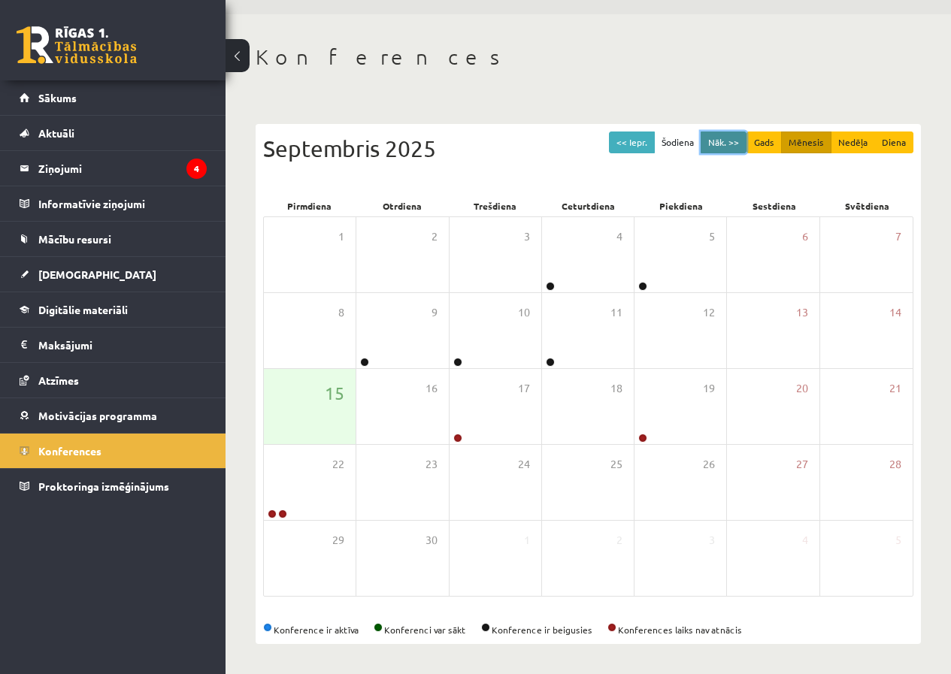
click at [721, 146] on button "Nāk. >>" at bounding box center [723, 143] width 46 height 22
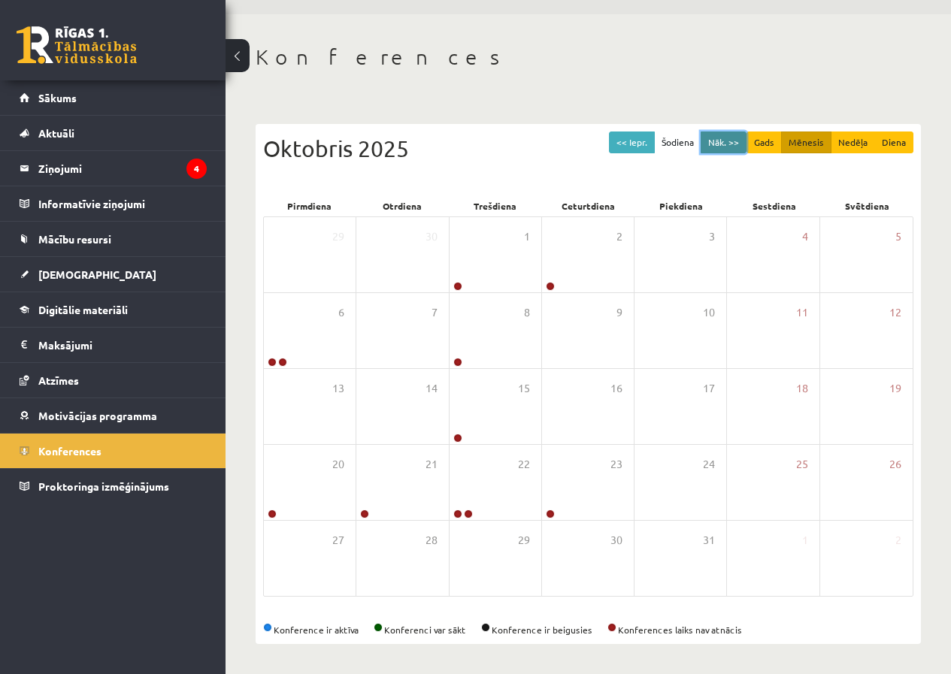
click at [721, 146] on button "Nāk. >>" at bounding box center [723, 143] width 46 height 22
click at [729, 147] on button "Nāk. >>" at bounding box center [723, 143] width 46 height 22
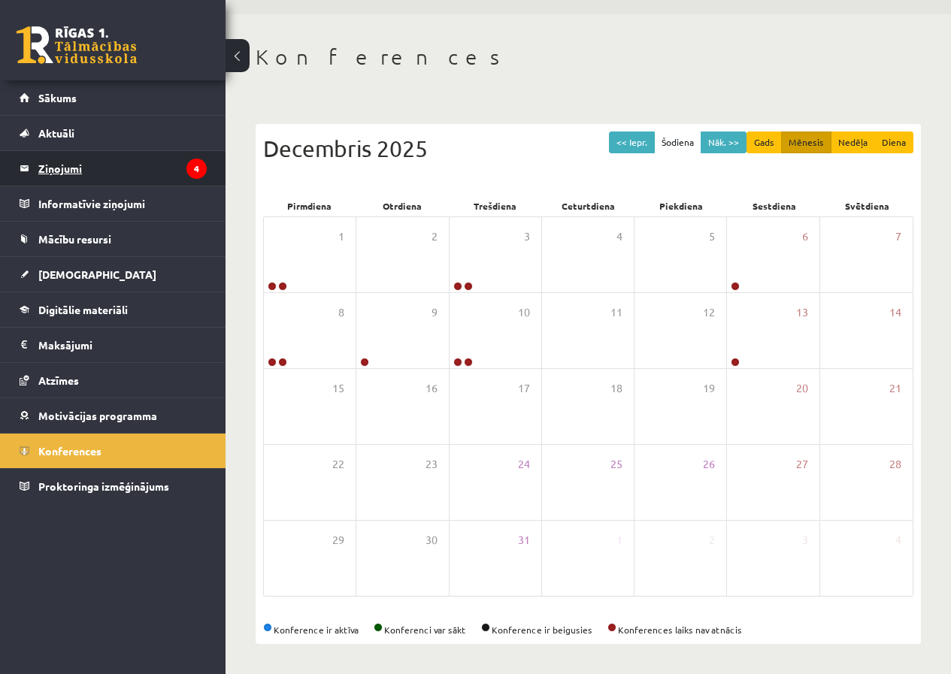
click at [119, 171] on legend "Ziņojumi 4" at bounding box center [122, 168] width 168 height 35
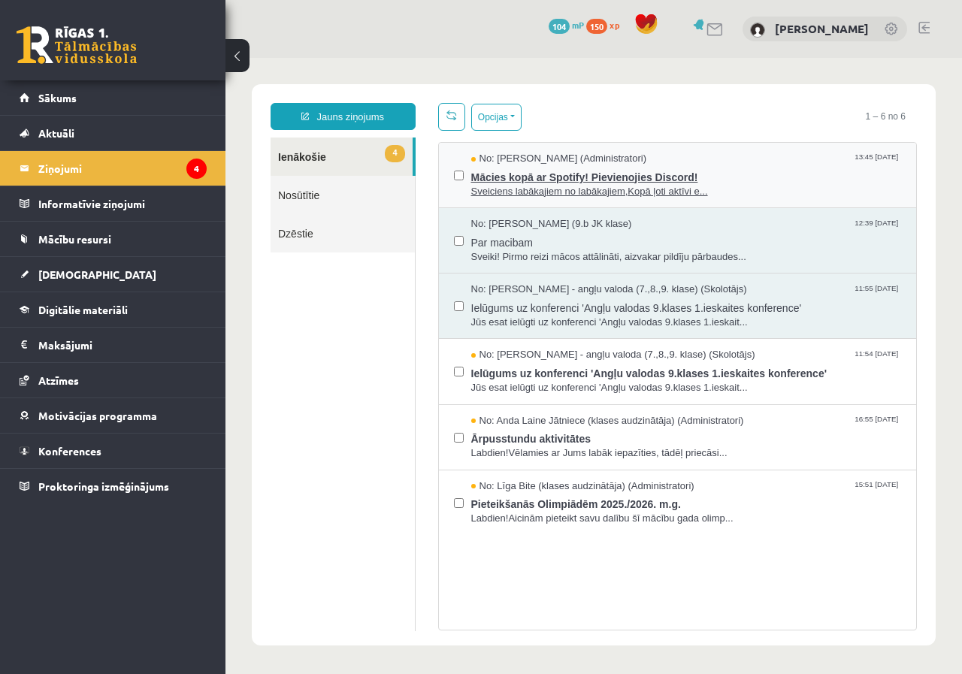
click at [565, 185] on span "Sveiciens labākajiem no labākajiem,Kopā ļoti aktīvi e..." at bounding box center [686, 192] width 431 height 14
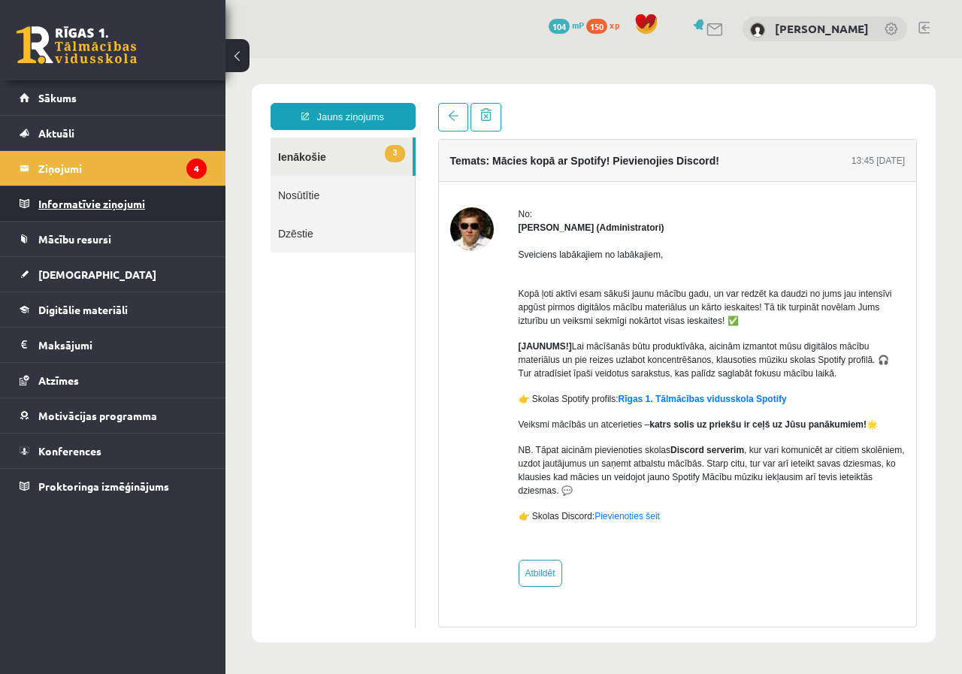
click at [126, 204] on legend "Informatīvie ziņojumi 0" at bounding box center [122, 203] width 168 height 35
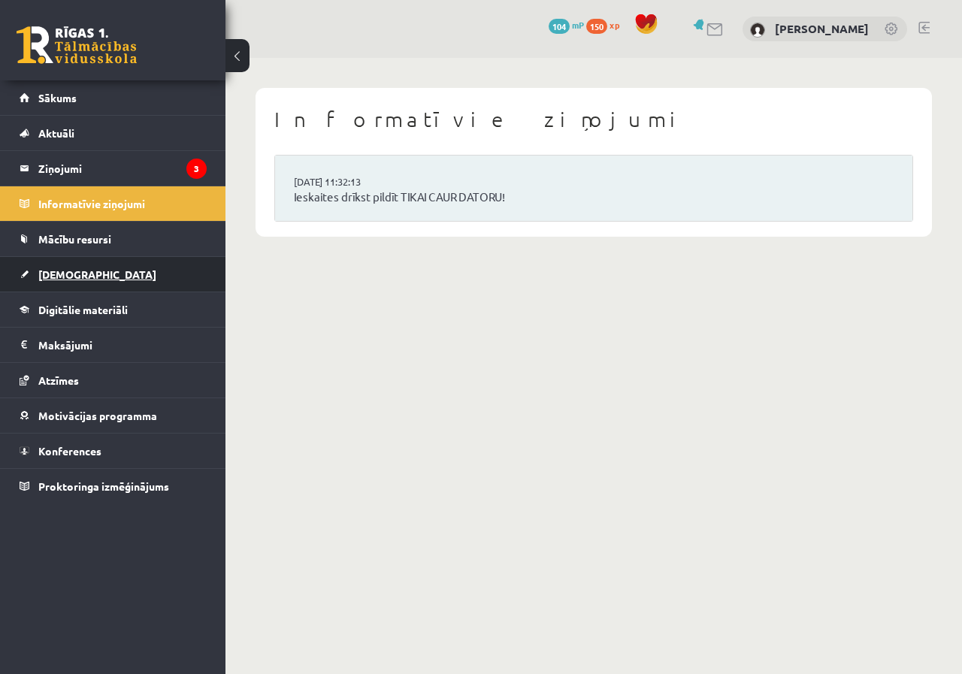
click at [99, 271] on link "[DEMOGRAPHIC_DATA]" at bounding box center [113, 274] width 187 height 35
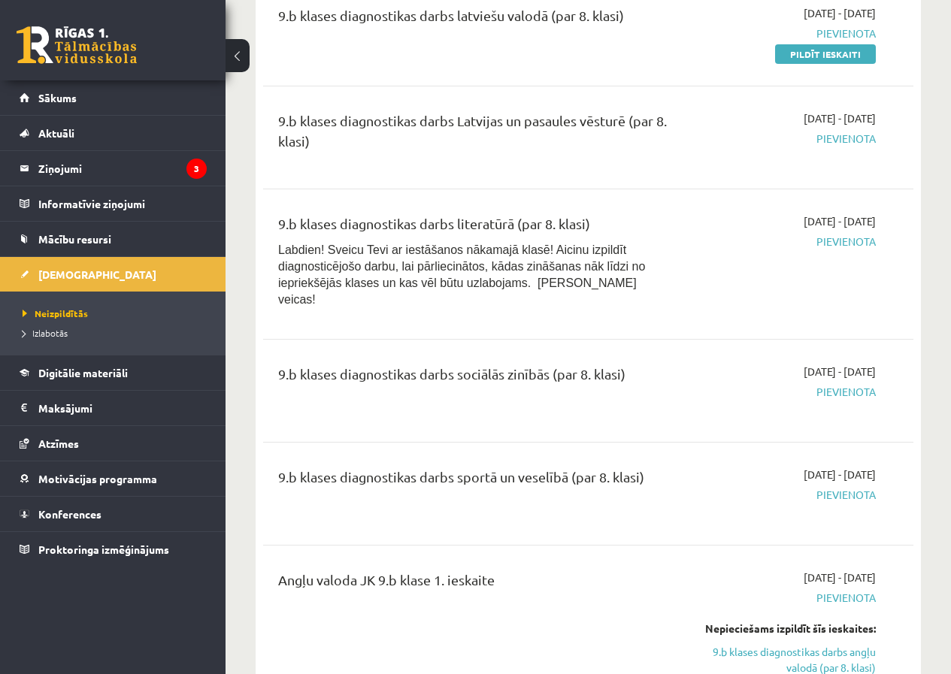
scroll to position [526, 0]
click at [113, 371] on span "Digitālie materiāli" at bounding box center [82, 373] width 89 height 14
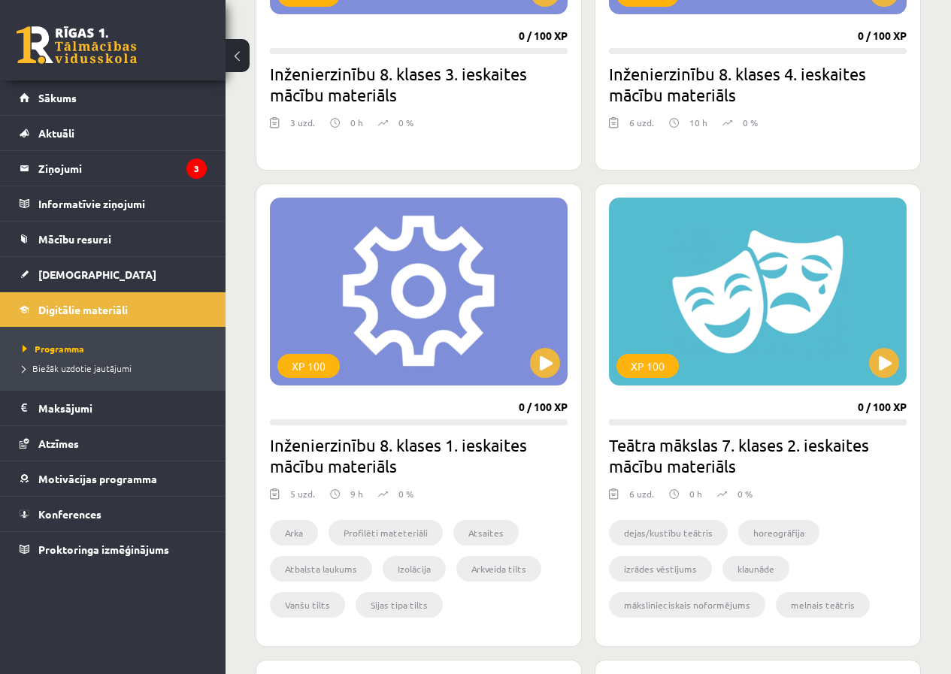
scroll to position [1578, 0]
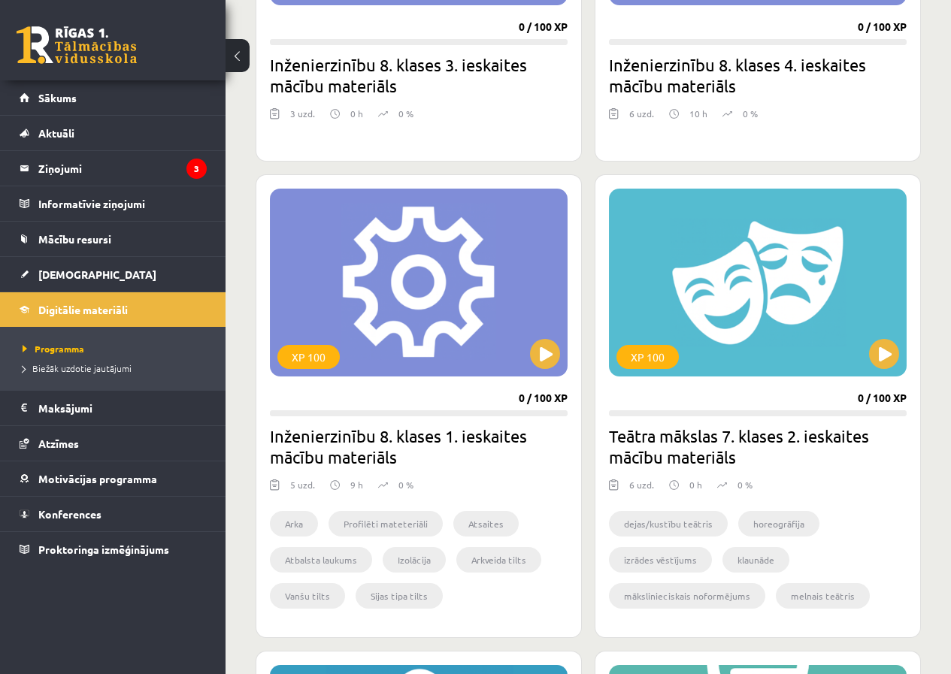
click at [239, 55] on button at bounding box center [237, 55] width 24 height 33
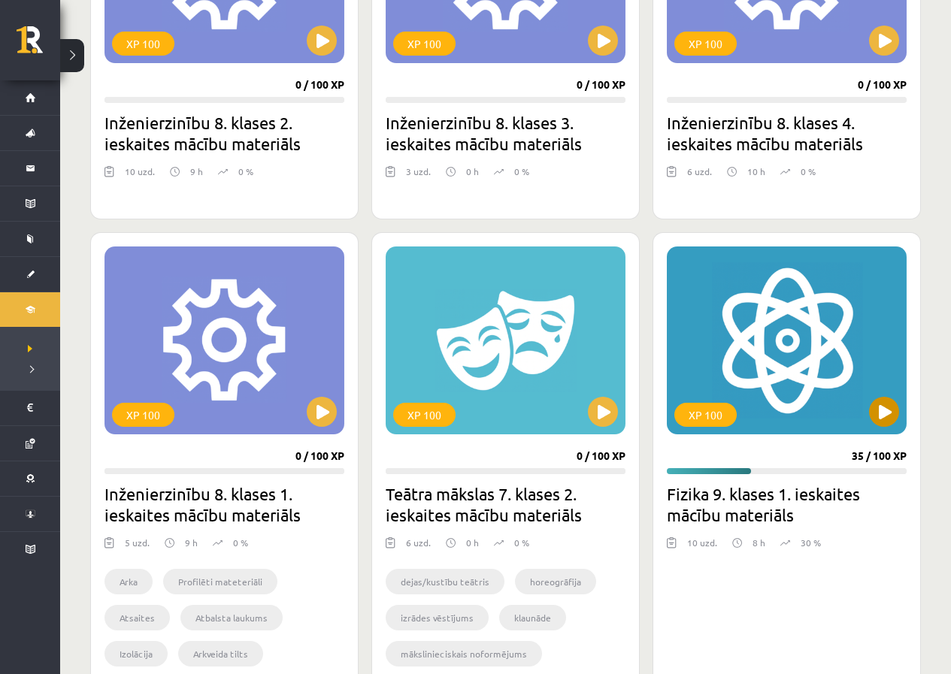
scroll to position [1052, 0]
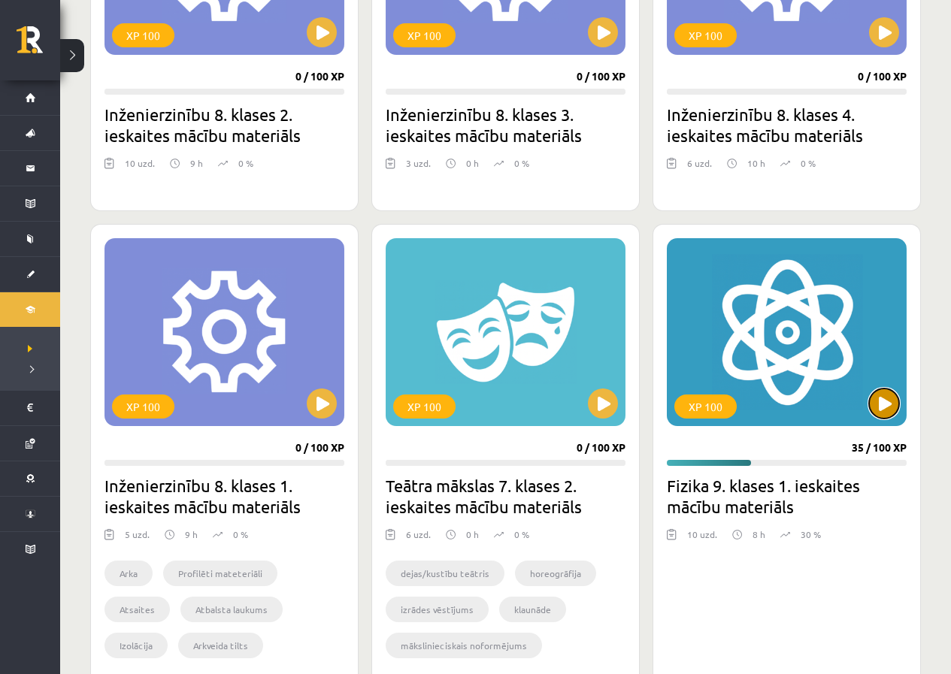
click at [888, 409] on button at bounding box center [884, 404] width 30 height 30
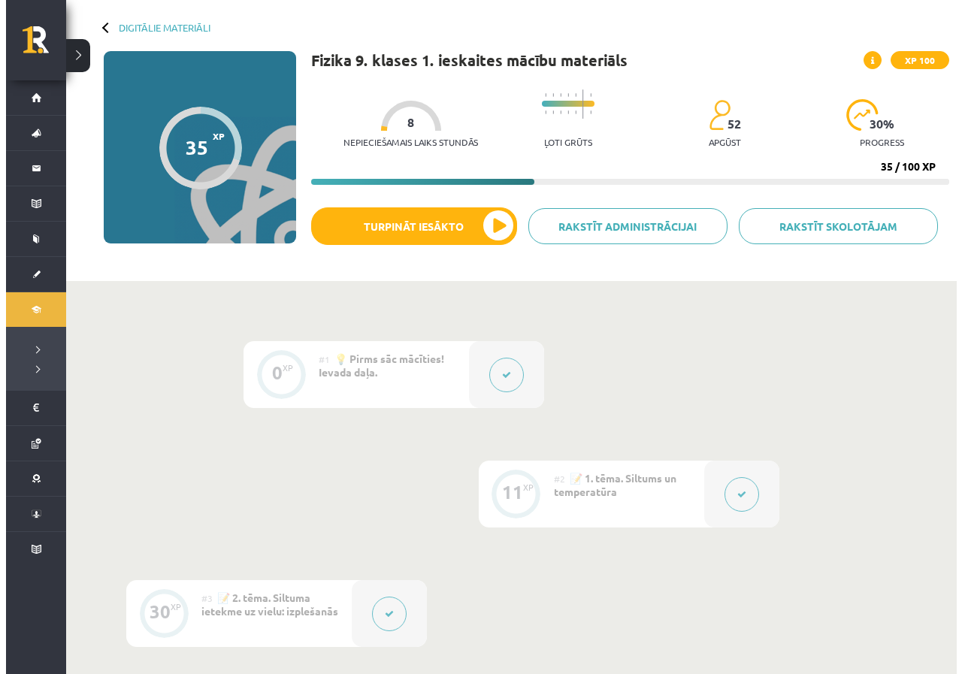
scroll to position [150, 0]
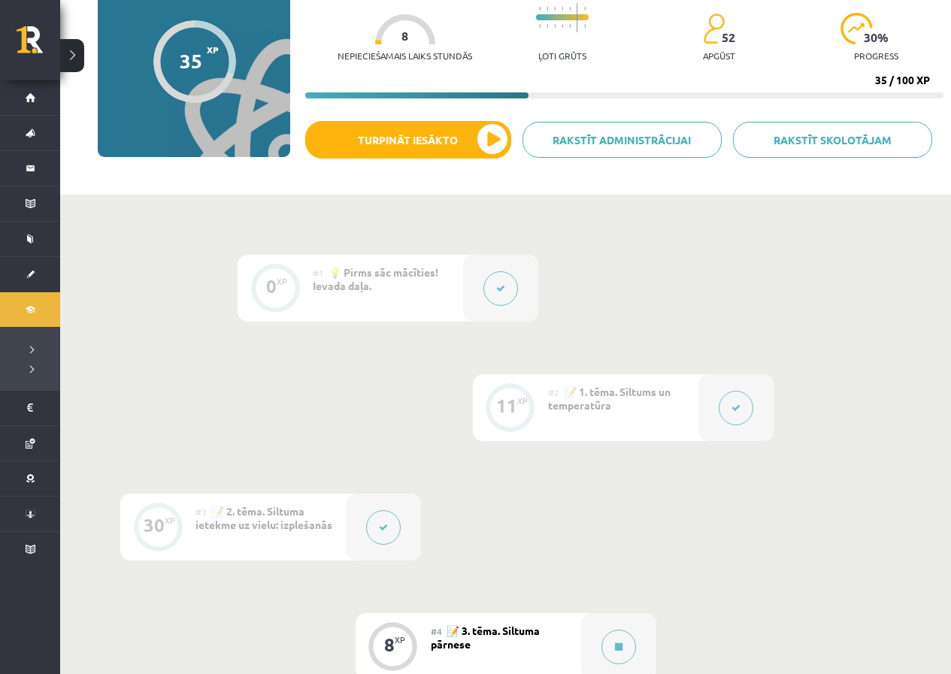
click at [746, 413] on button at bounding box center [735, 408] width 35 height 35
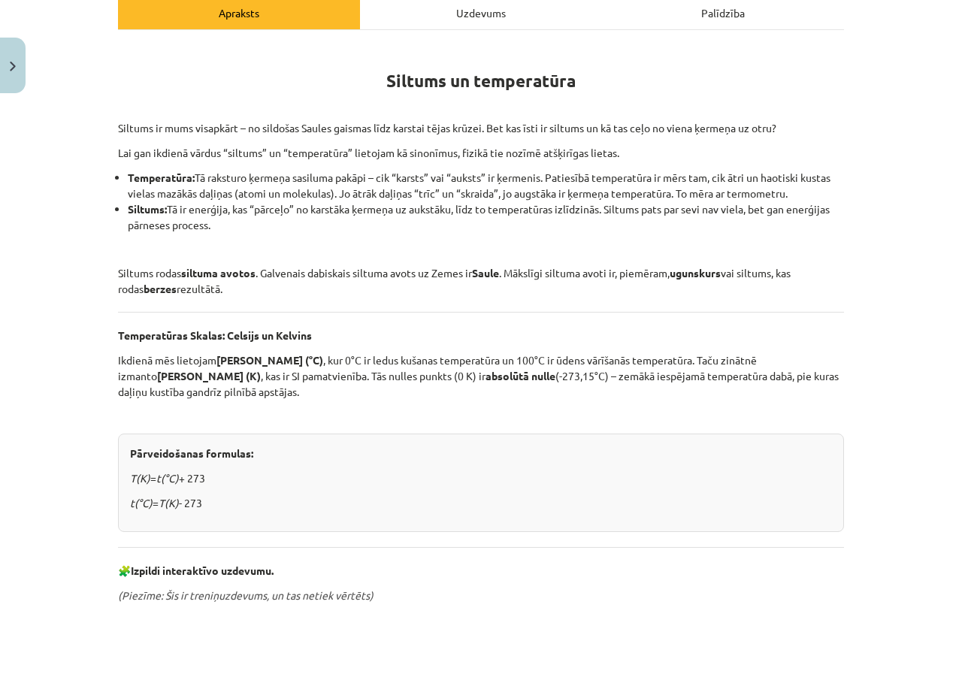
scroll to position [0, 0]
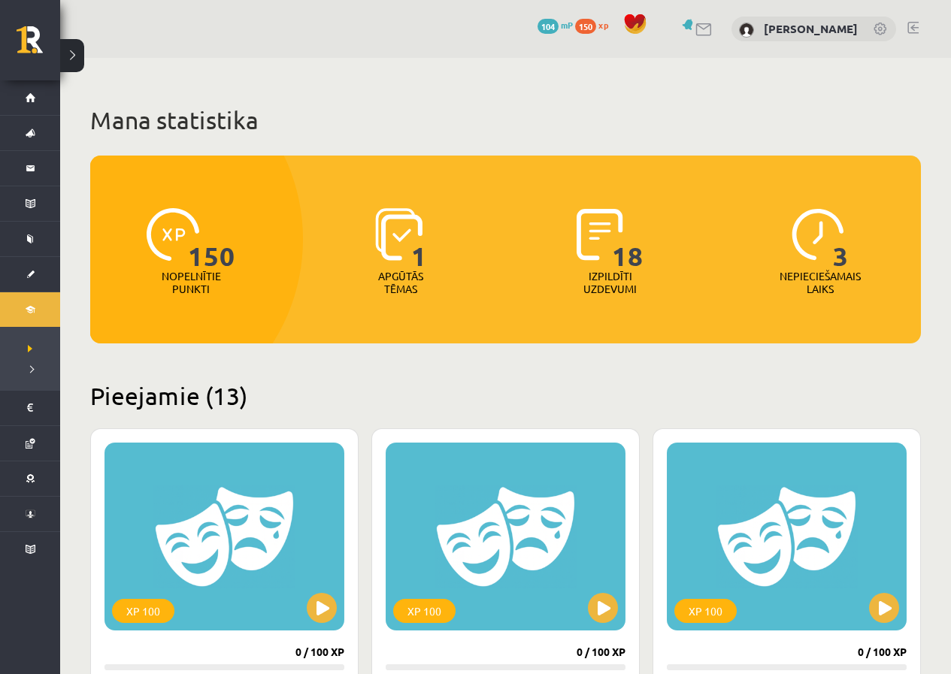
scroll to position [1052, 0]
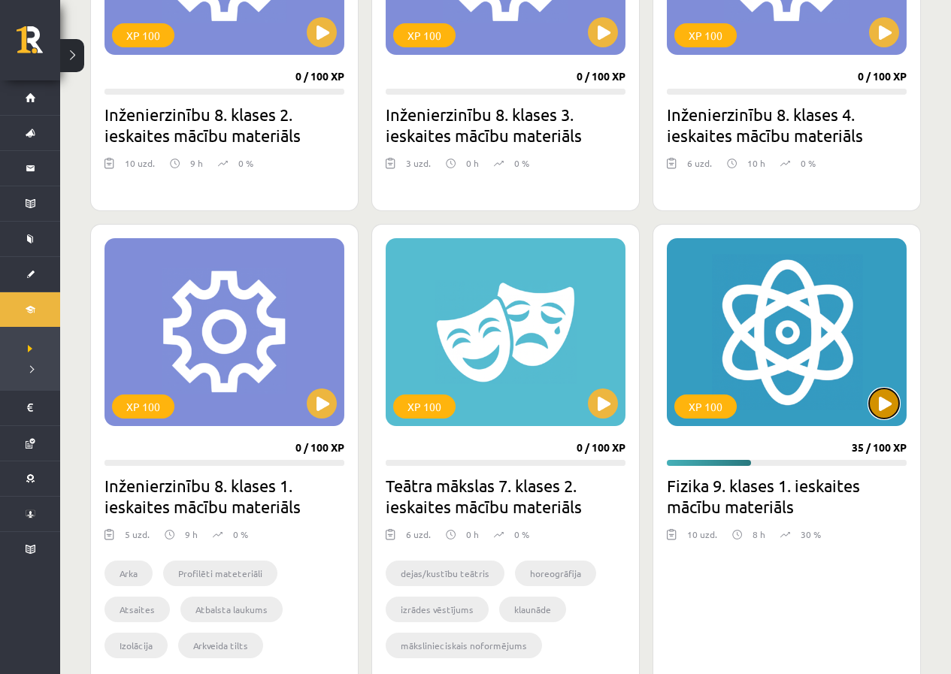
click at [884, 400] on button at bounding box center [884, 404] width 30 height 30
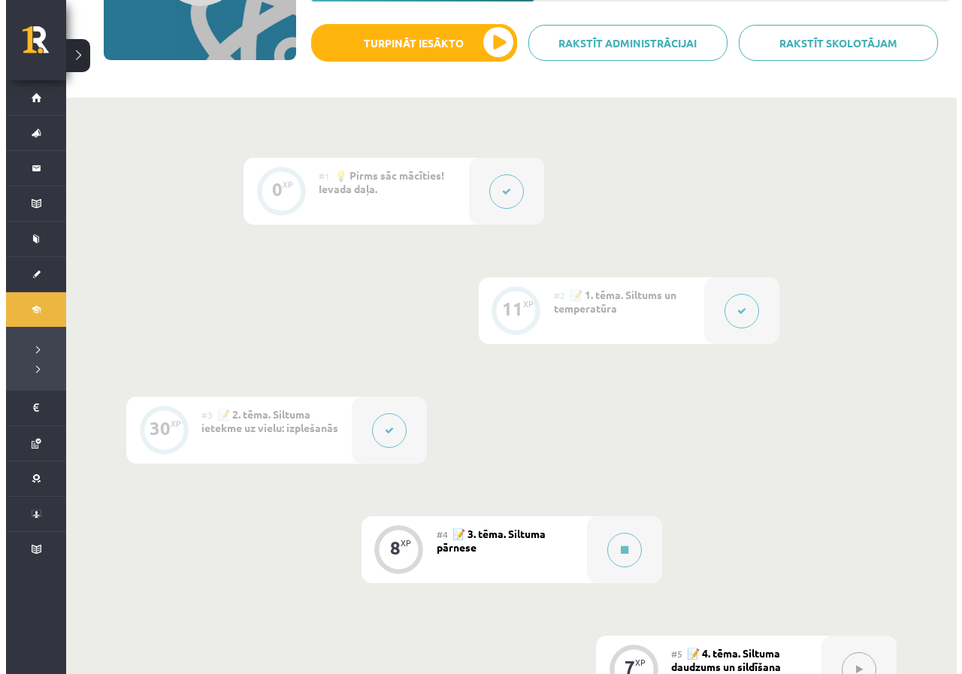
scroll to position [376, 0]
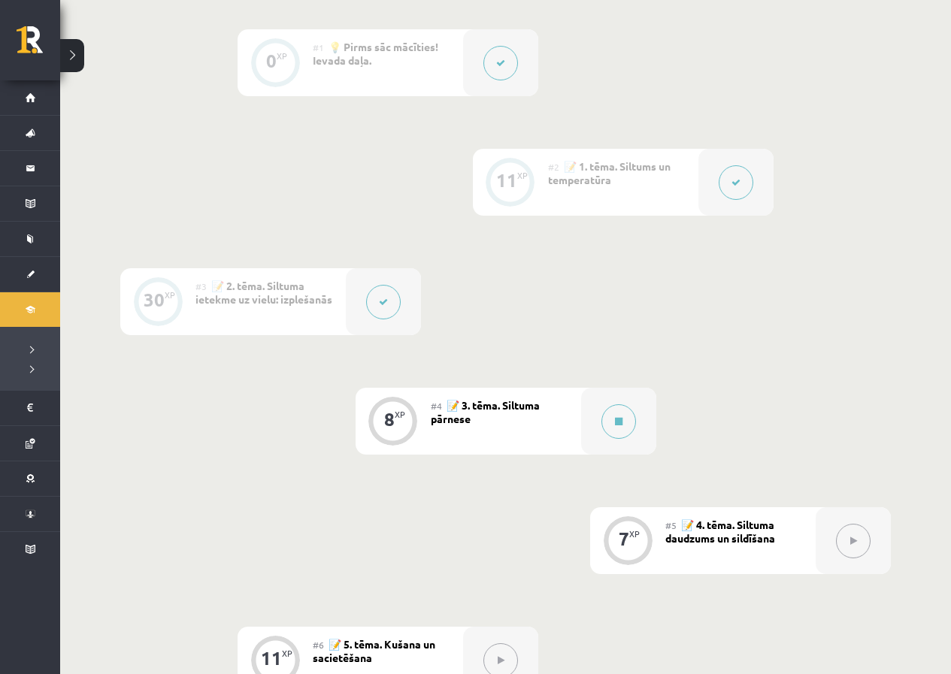
click at [387, 303] on icon at bounding box center [383, 302] width 9 height 9
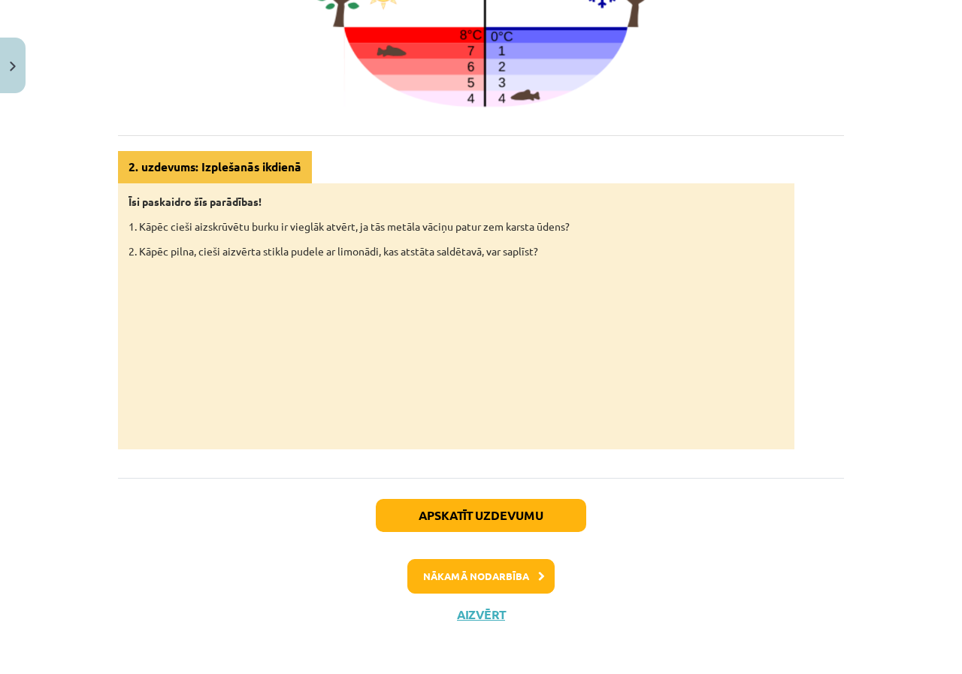
scroll to position [750, 0]
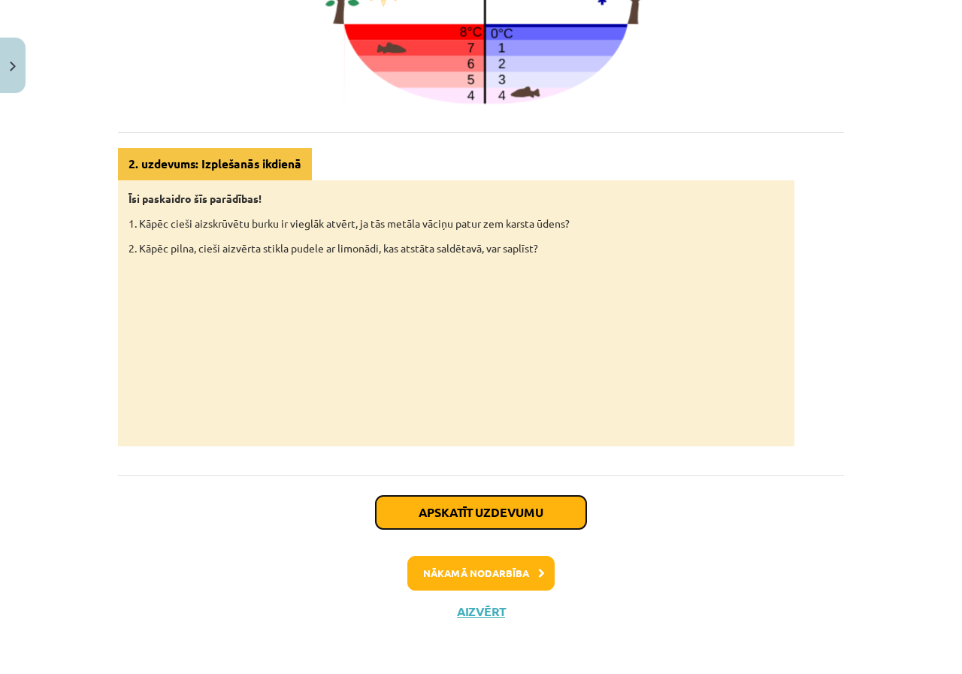
click at [484, 521] on button "Apskatīt uzdevumu" at bounding box center [481, 512] width 210 height 33
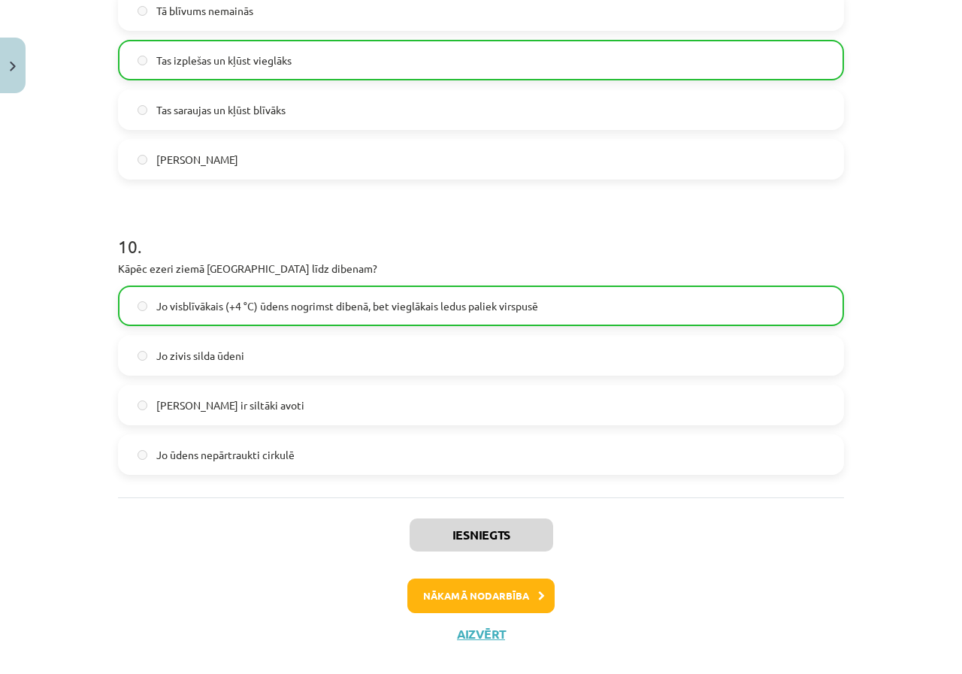
scroll to position [2374, 0]
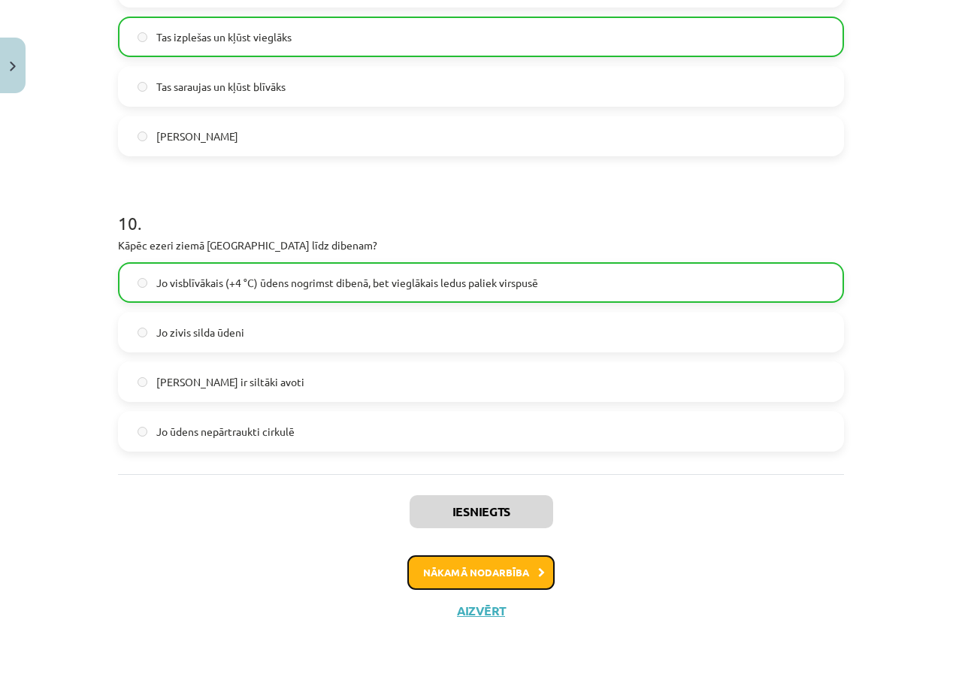
click at [484, 582] on button "Nākamā nodarbība" at bounding box center [480, 572] width 147 height 35
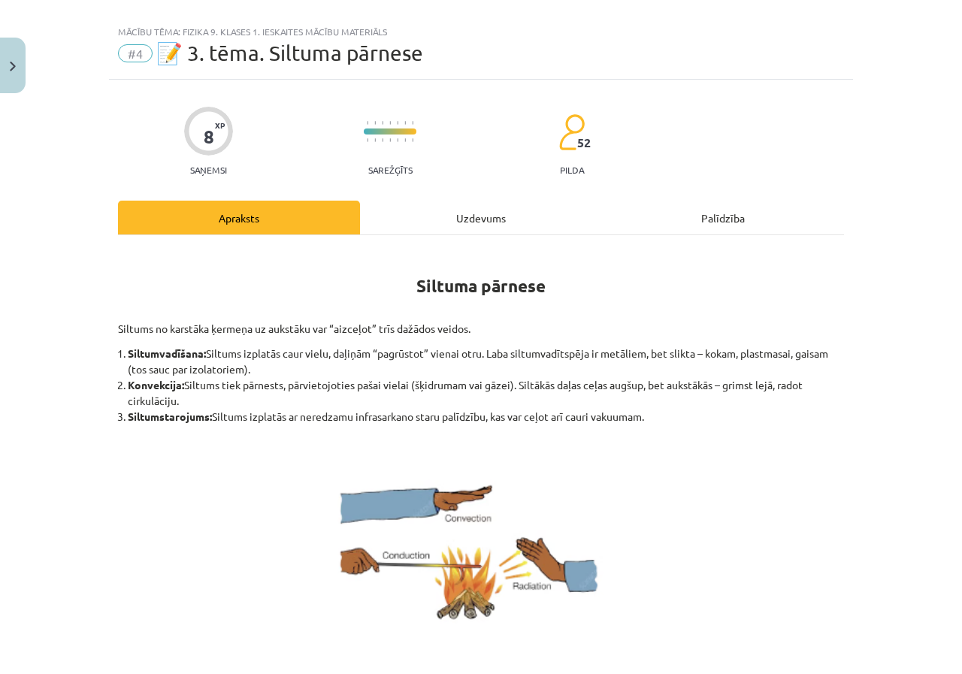
scroll to position [0, 0]
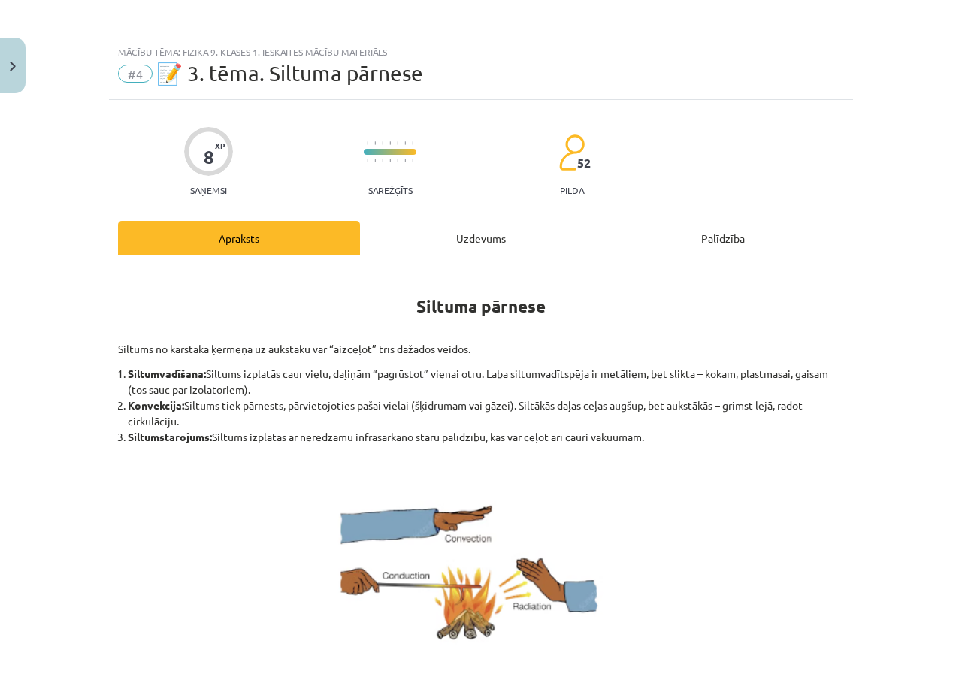
click at [473, 249] on div "Uzdevums" at bounding box center [481, 238] width 242 height 34
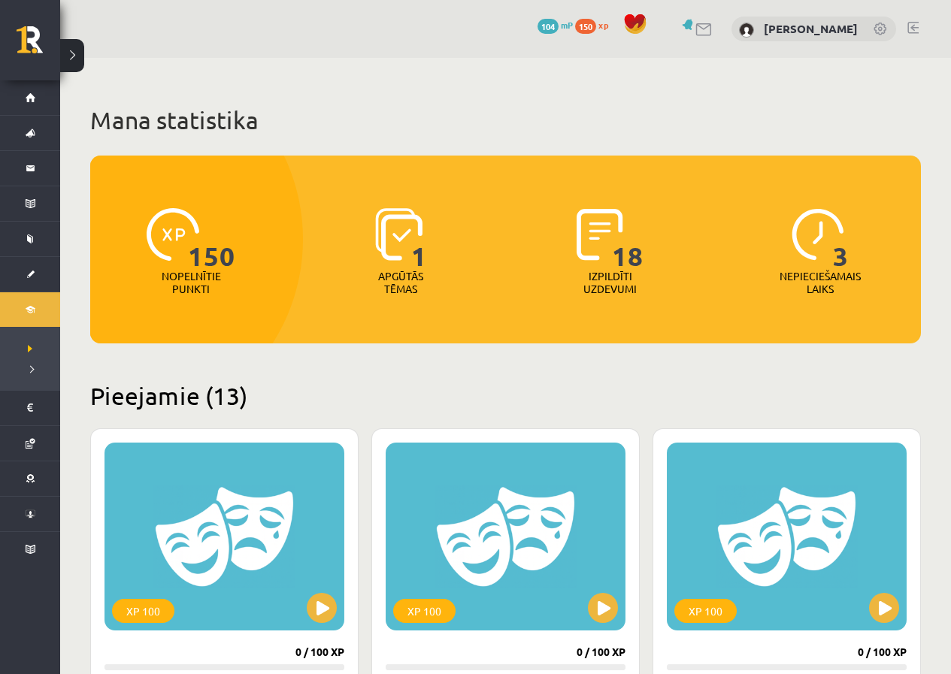
scroll to position [1052, 0]
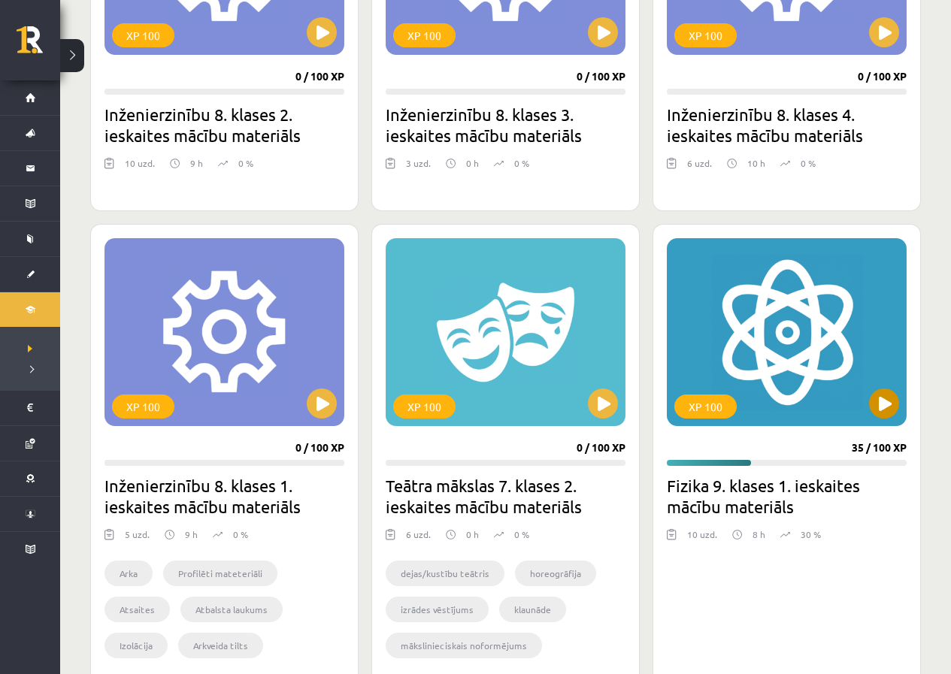
click at [728, 404] on div "XP 100" at bounding box center [705, 407] width 62 height 24
click at [762, 384] on div "XP 100" at bounding box center [787, 332] width 240 height 188
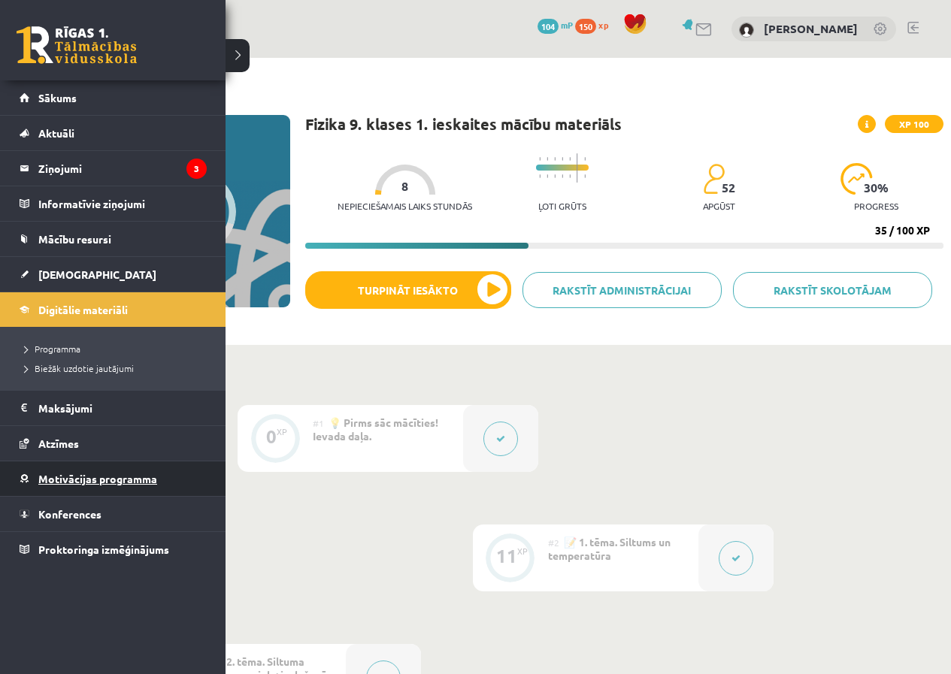
click at [68, 471] on link "Motivācijas programma" at bounding box center [113, 478] width 187 height 35
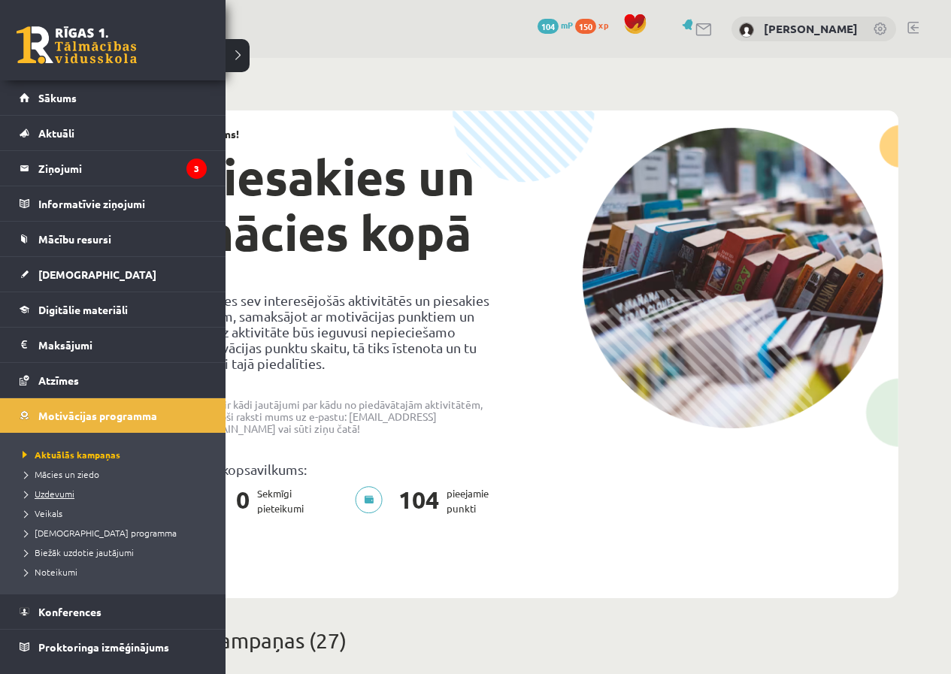
click at [65, 498] on link "Uzdevumi" at bounding box center [115, 494] width 192 height 14
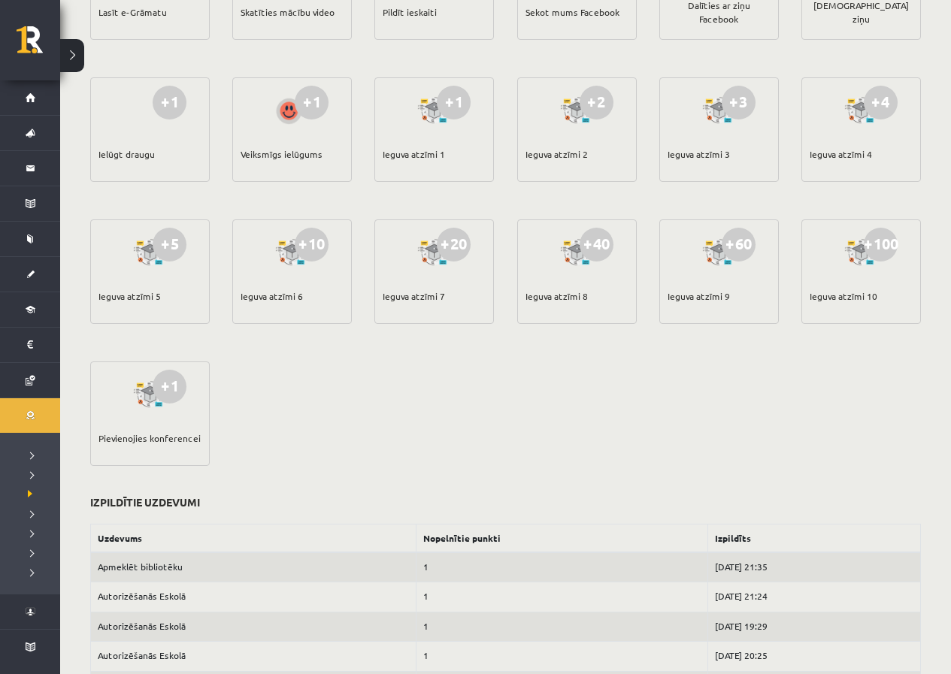
scroll to position [340, 0]
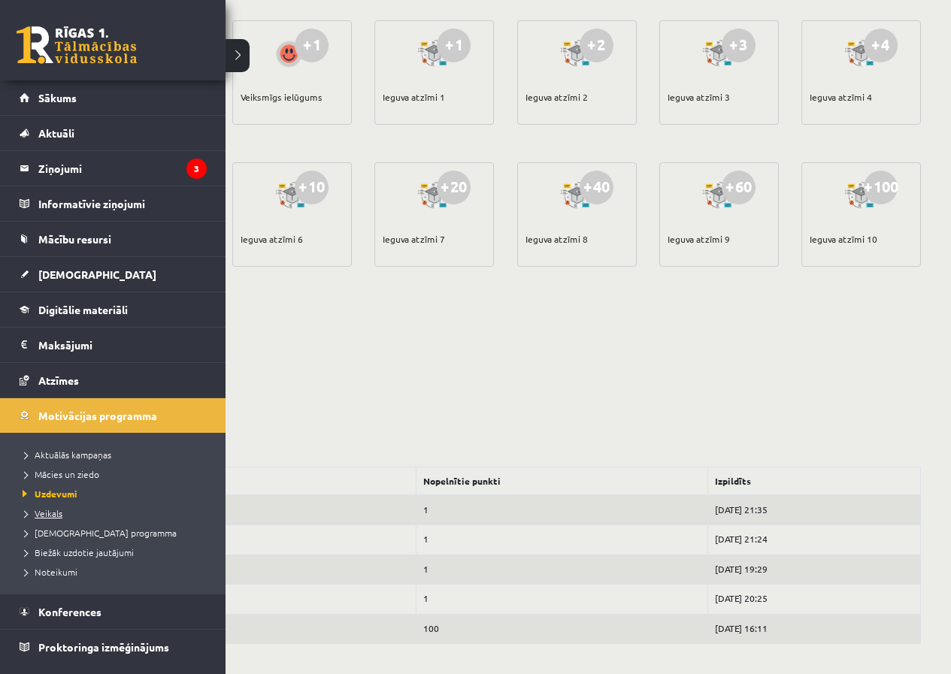
click at [47, 518] on link "Veikals" at bounding box center [115, 514] width 192 height 14
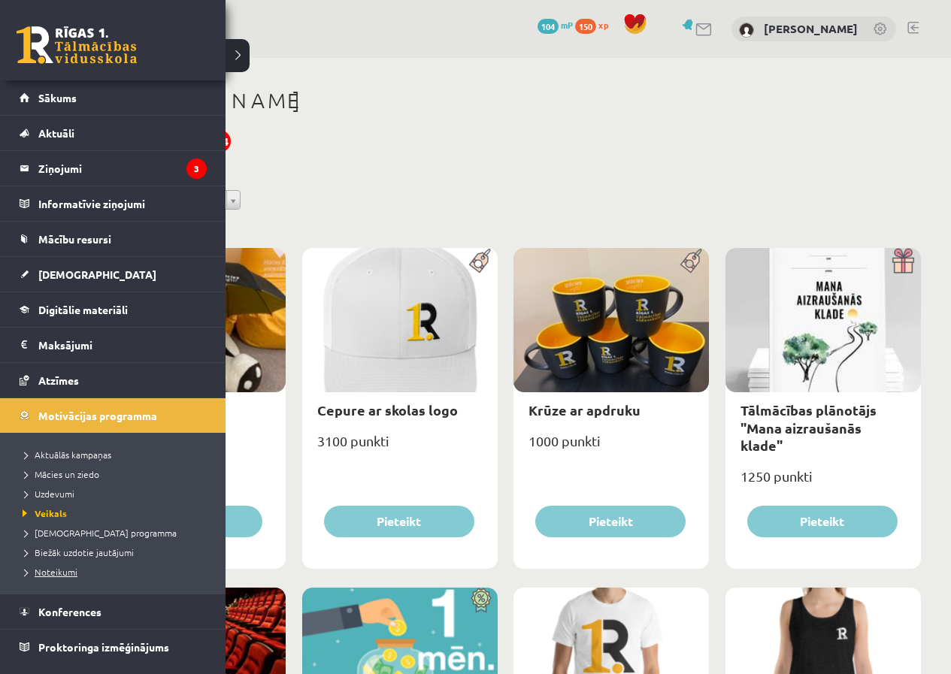
click at [56, 572] on span "Noteikumi" at bounding box center [48, 572] width 59 height 12
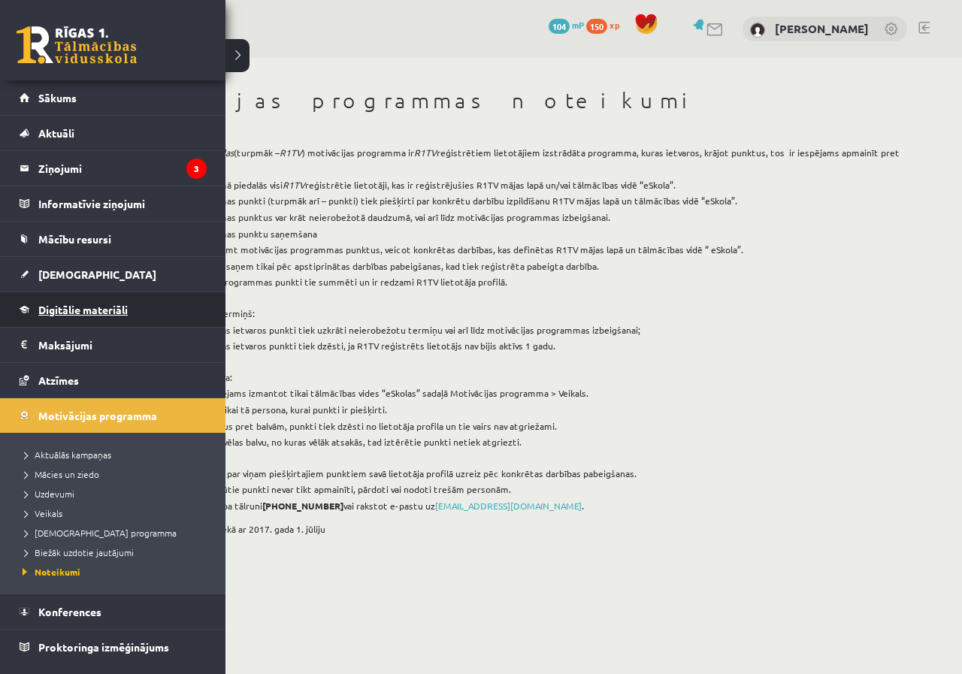
click at [73, 301] on link "Digitālie materiāli" at bounding box center [113, 309] width 187 height 35
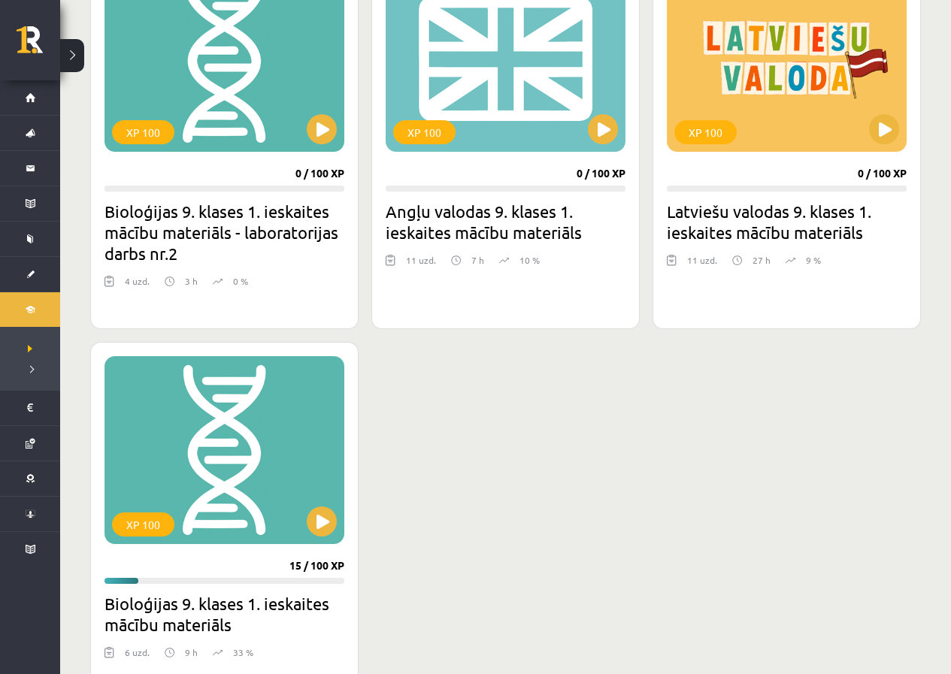
scroll to position [1804, 0]
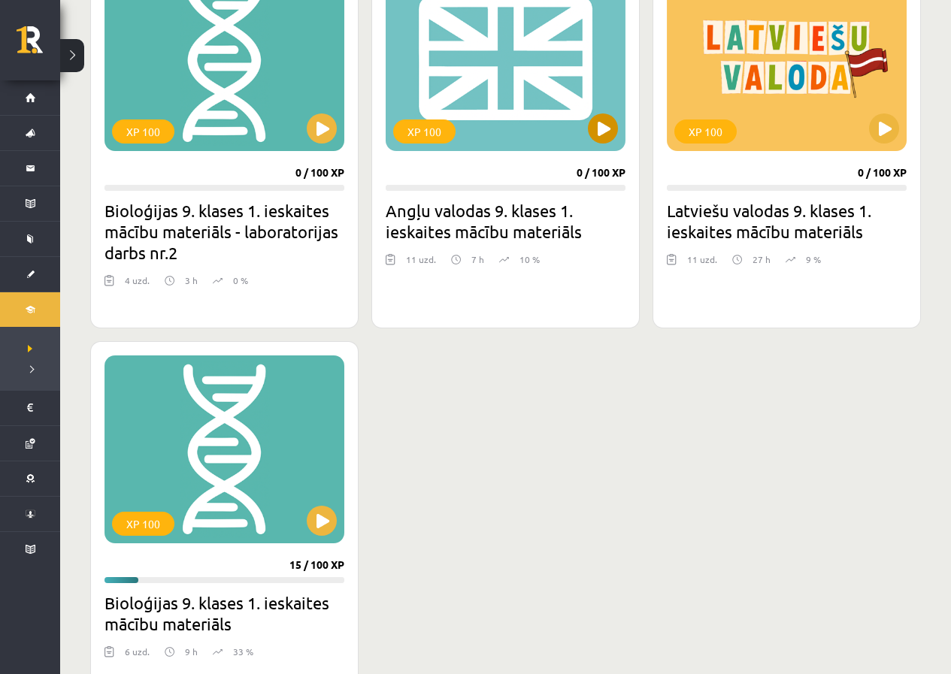
click at [516, 116] on div "XP 100" at bounding box center [506, 57] width 240 height 188
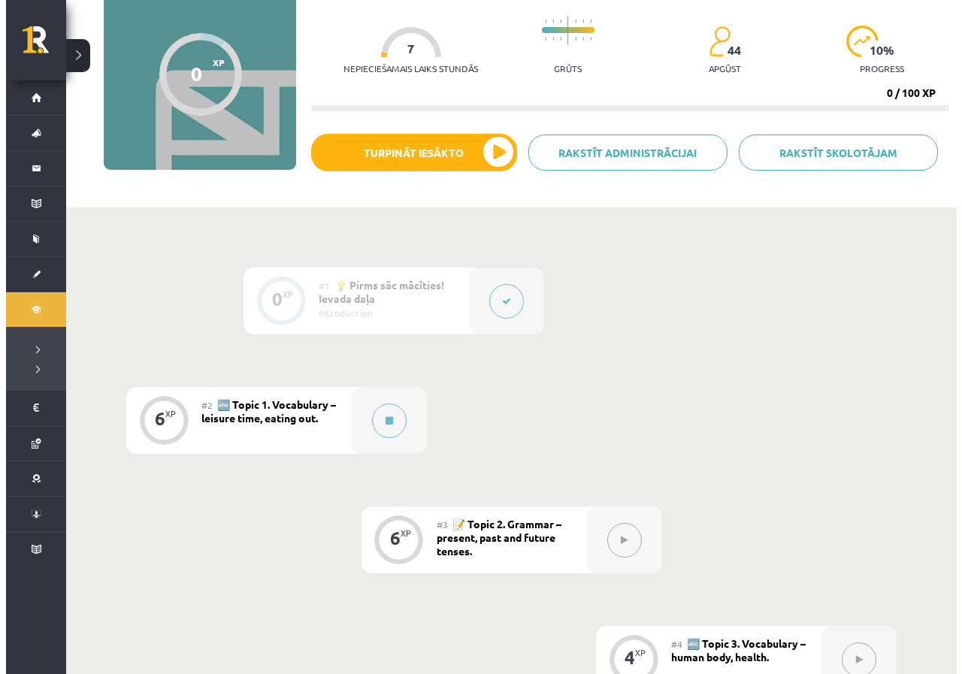
scroll to position [150, 0]
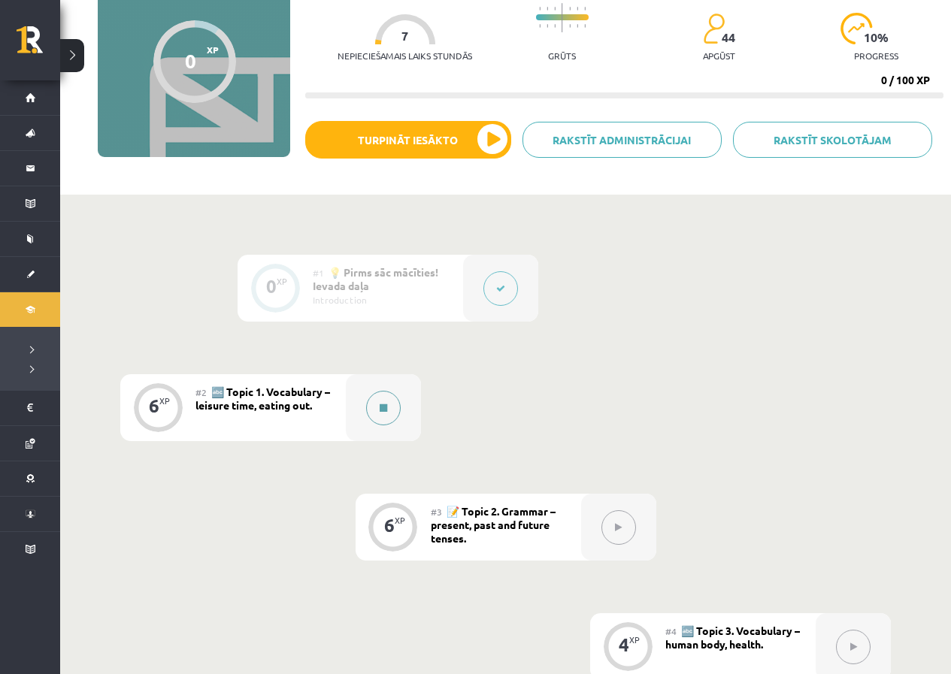
click at [373, 404] on button at bounding box center [383, 408] width 35 height 35
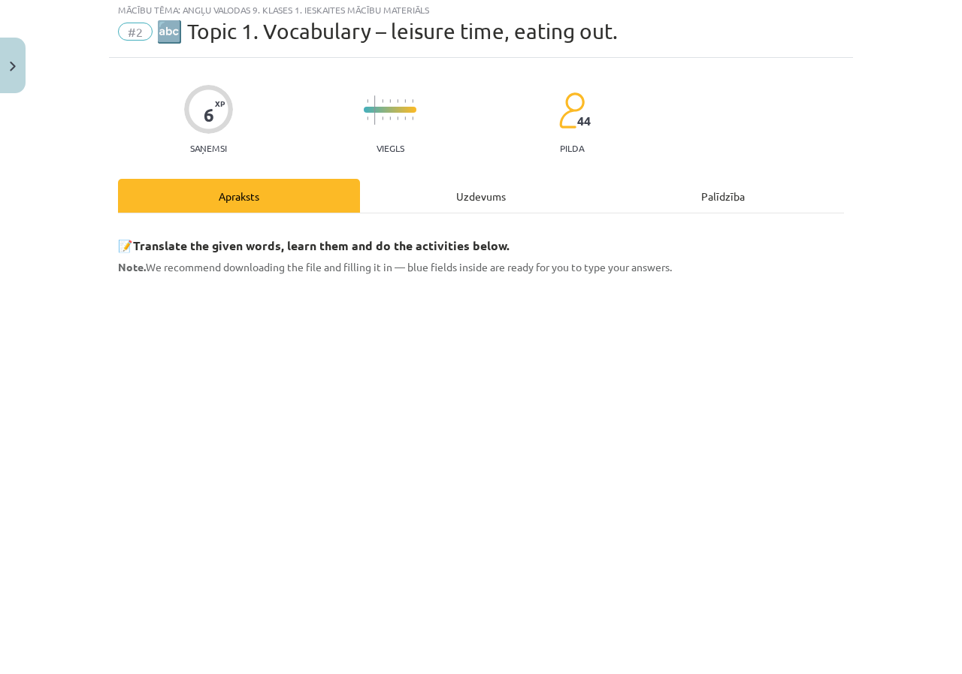
scroll to position [0, 0]
